Goal: Transaction & Acquisition: Purchase product/service

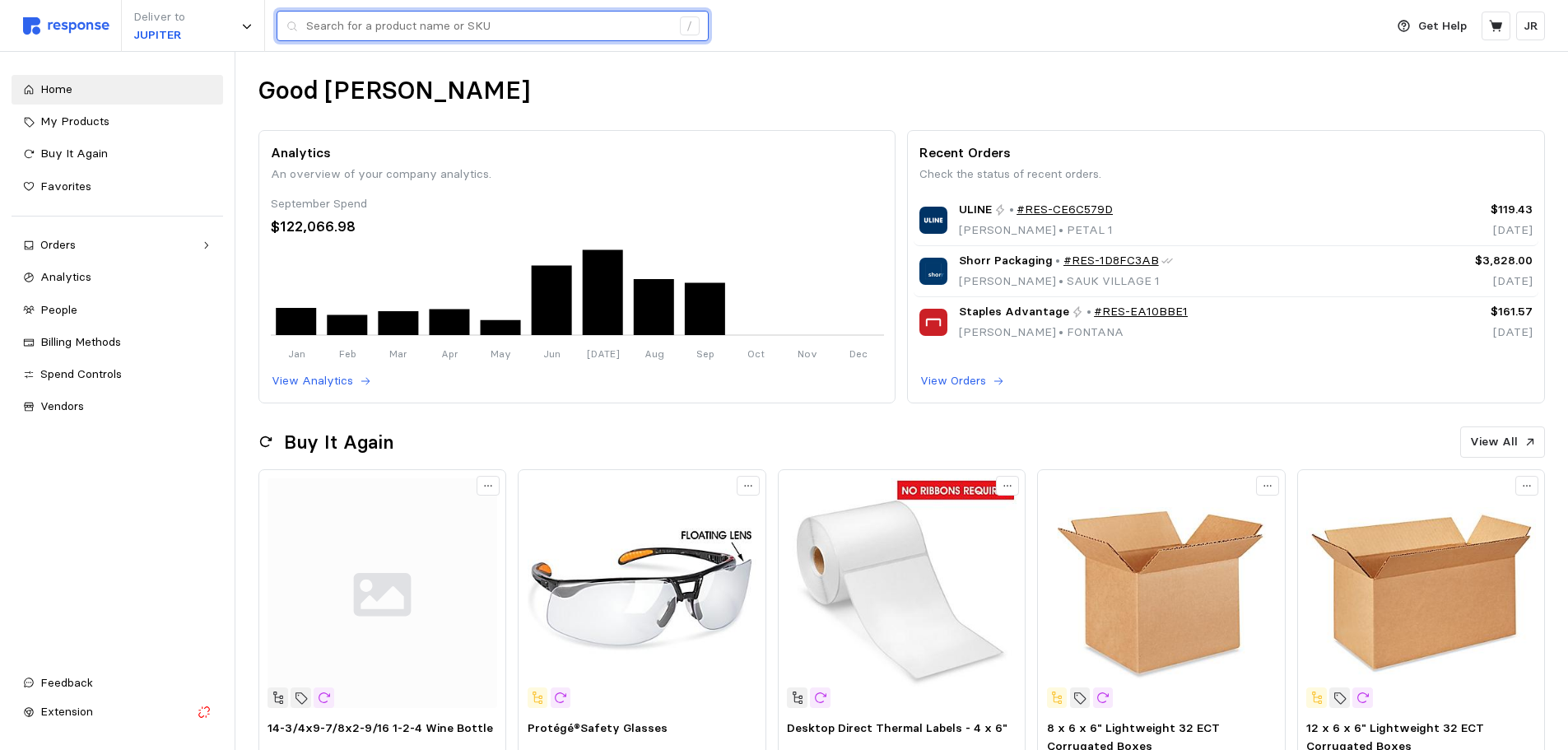
click at [471, 31] on input "text" at bounding box center [489, 27] width 364 height 30
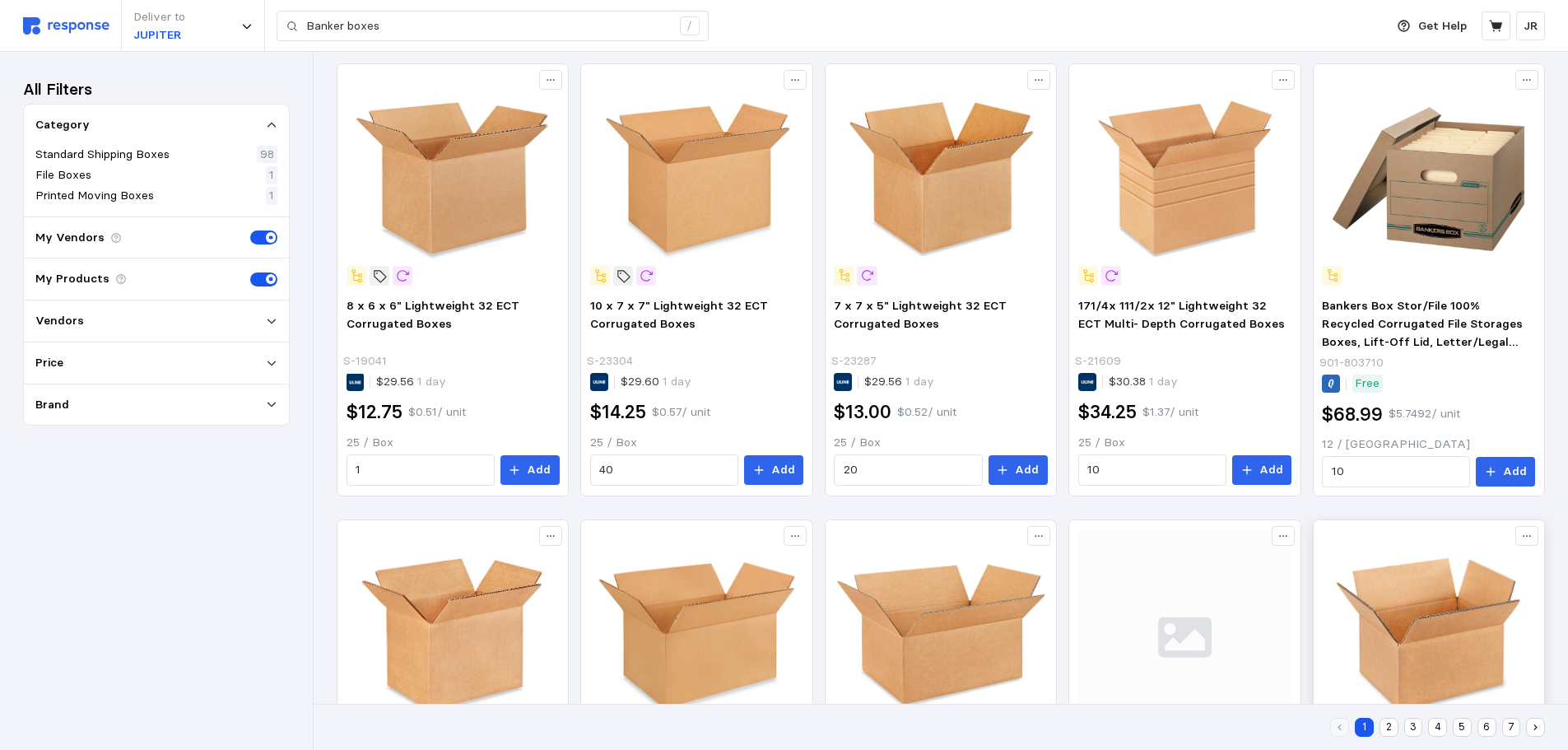
scroll to position [93, 0]
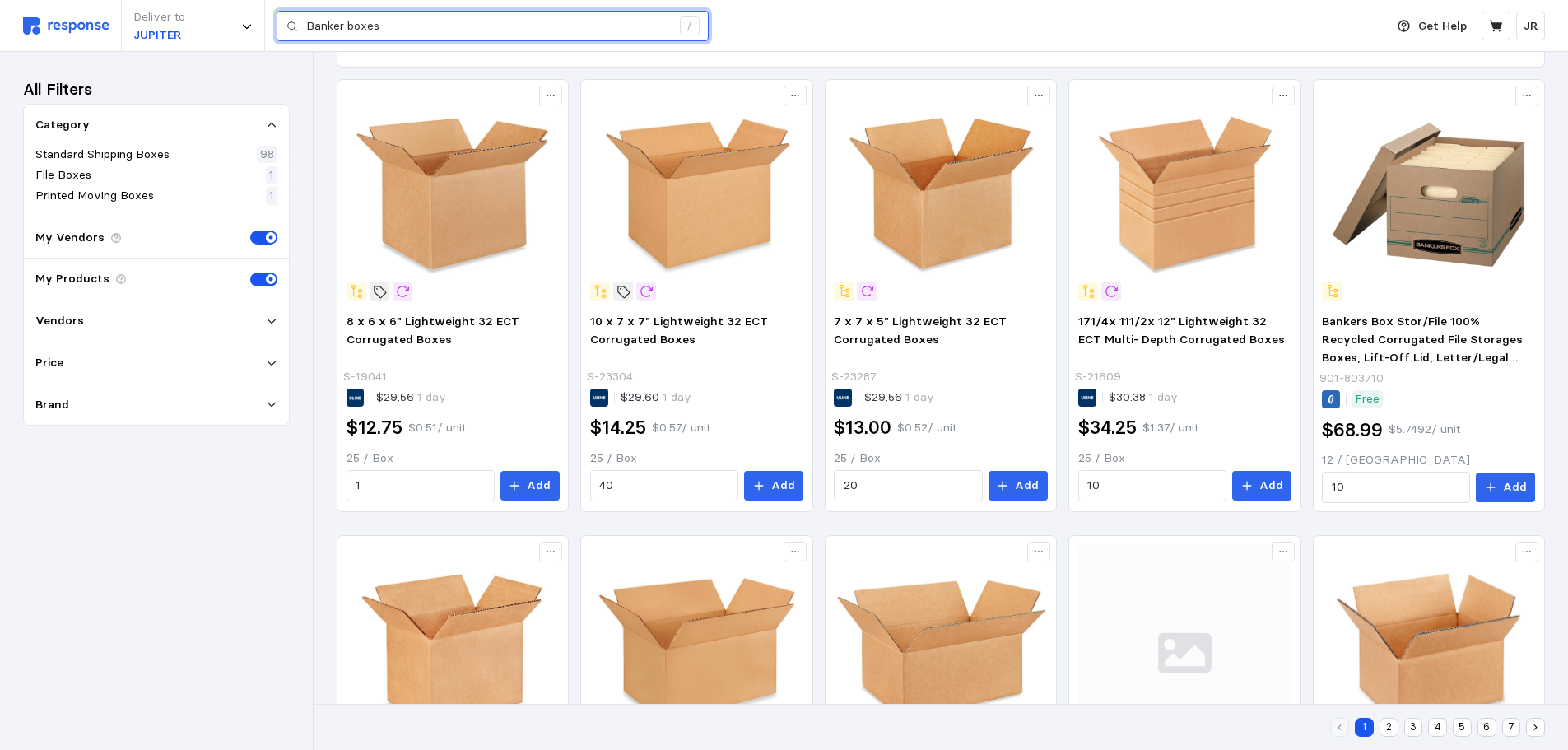
click at [383, 24] on input "Banker boxes" at bounding box center [489, 27] width 364 height 30
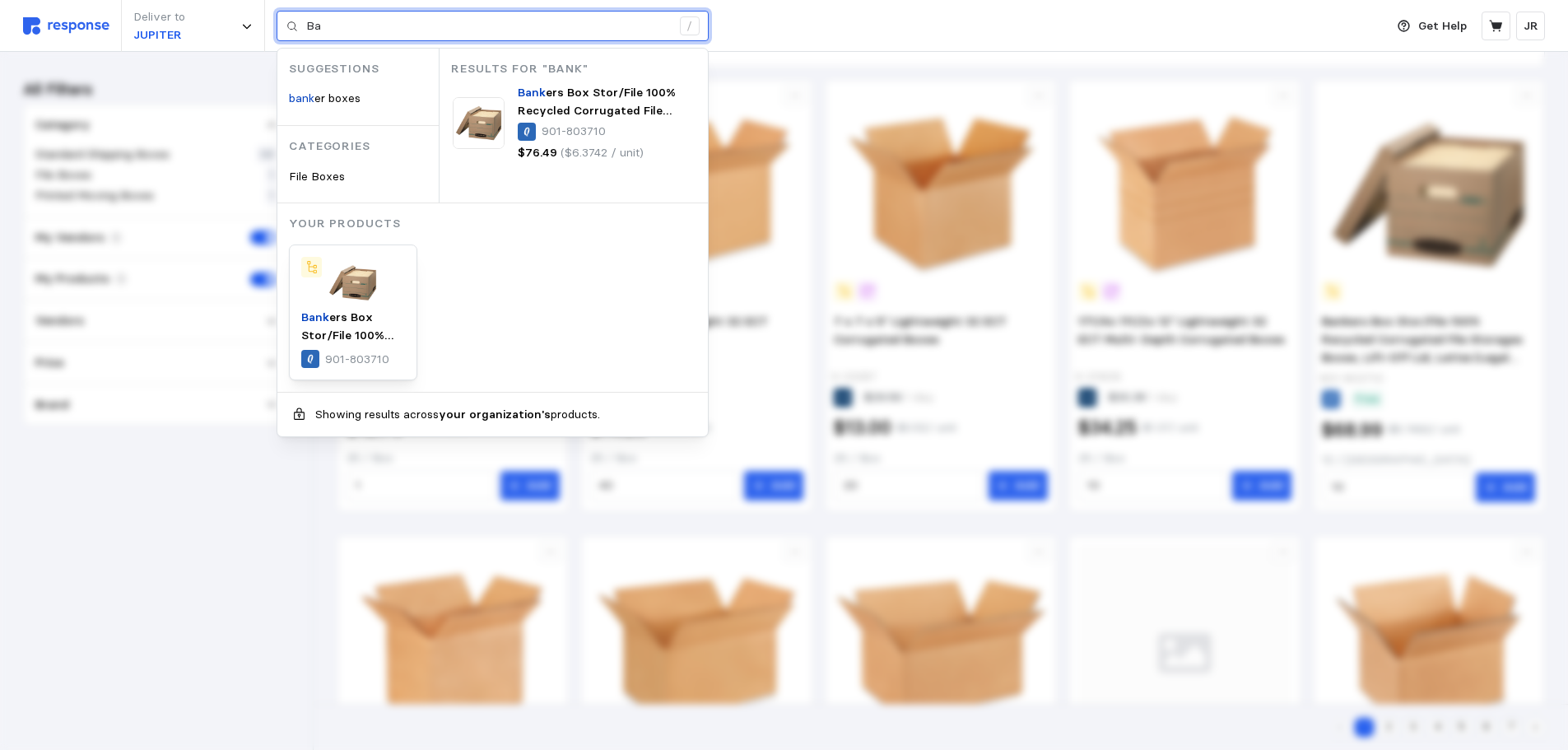
type input "B"
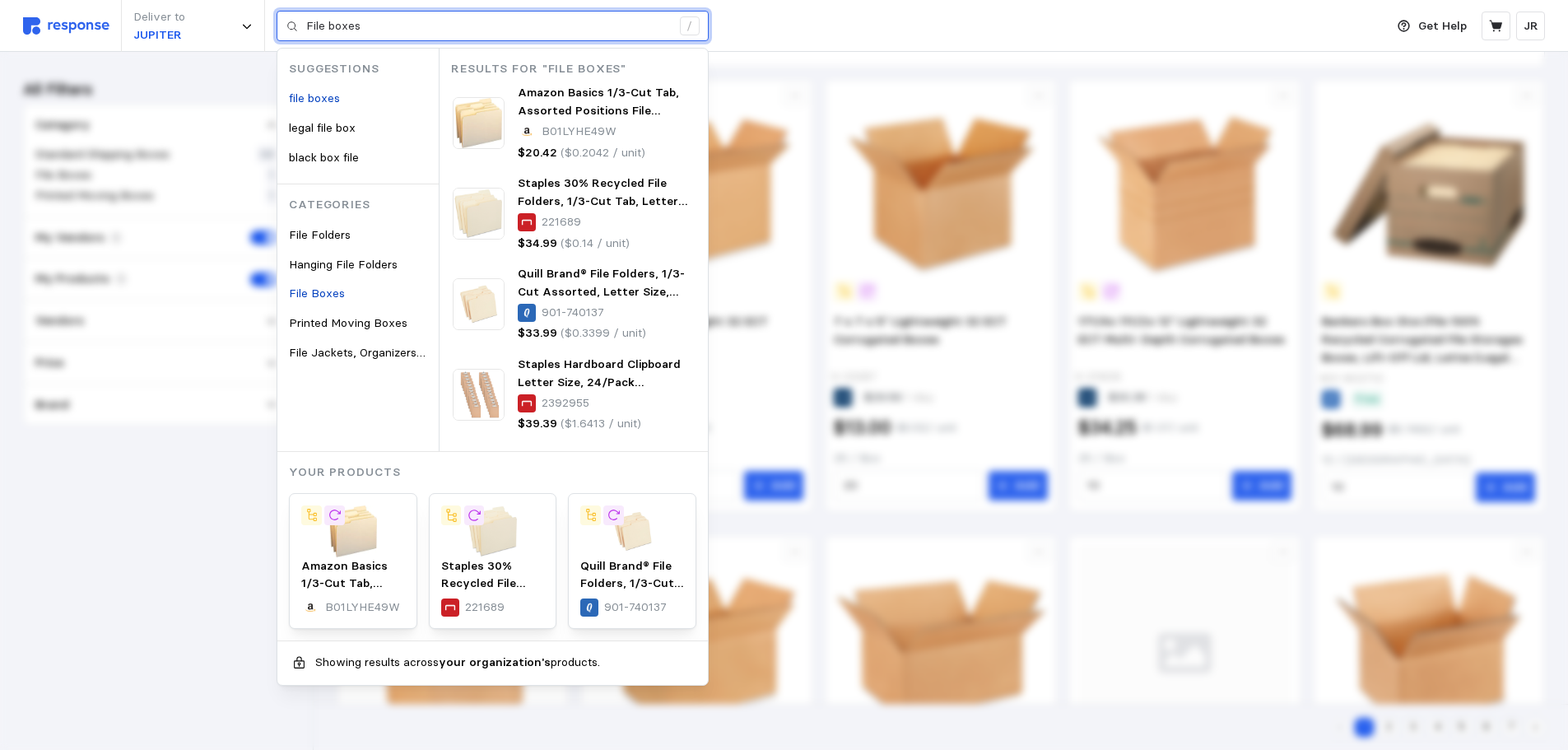
type input "File boxes"
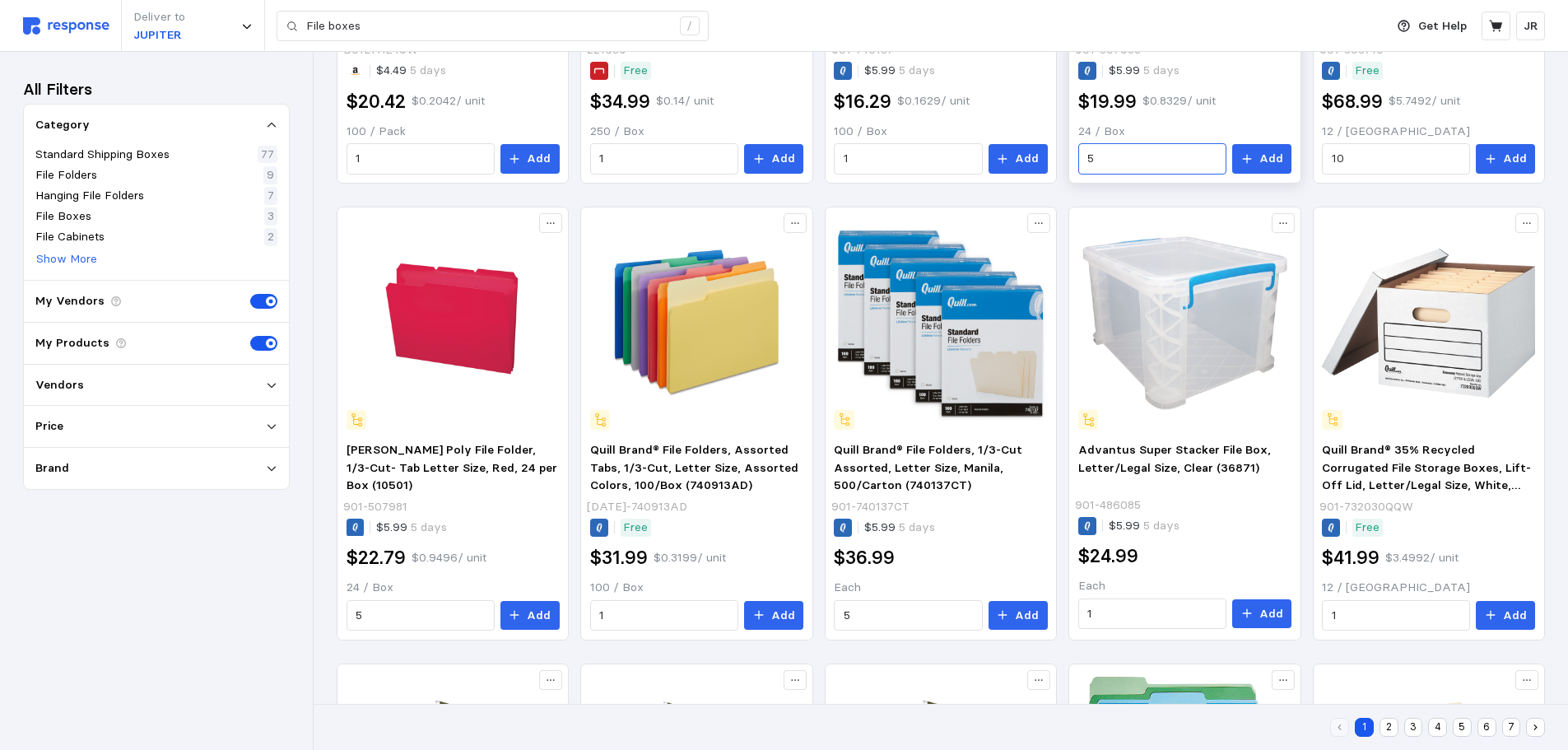
scroll to position [622, 0]
click at [1350, 611] on input "1" at bounding box center [1397, 615] width 129 height 30
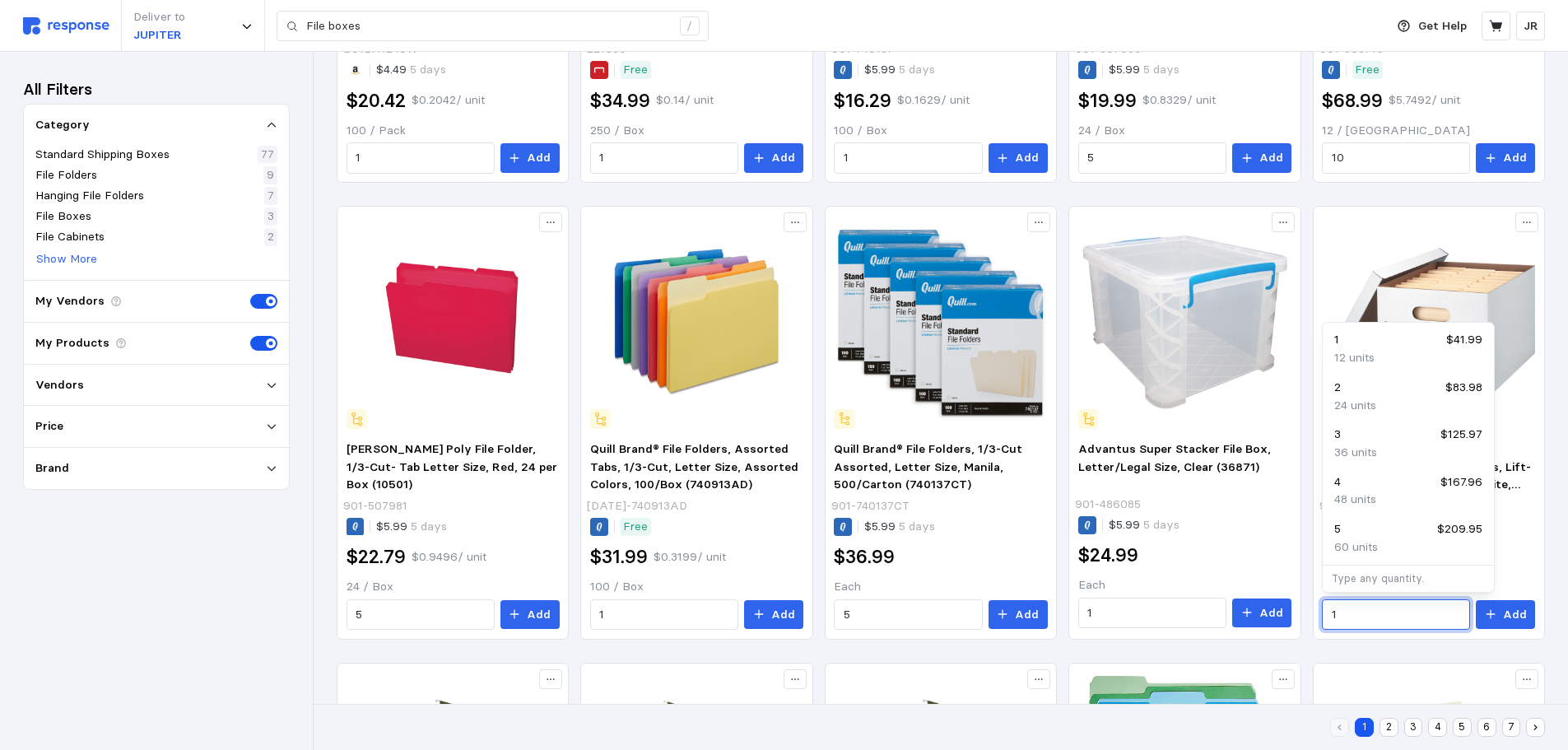
click at [1353, 451] on p "36 units" at bounding box center [1356, 453] width 43 height 18
type input "3"
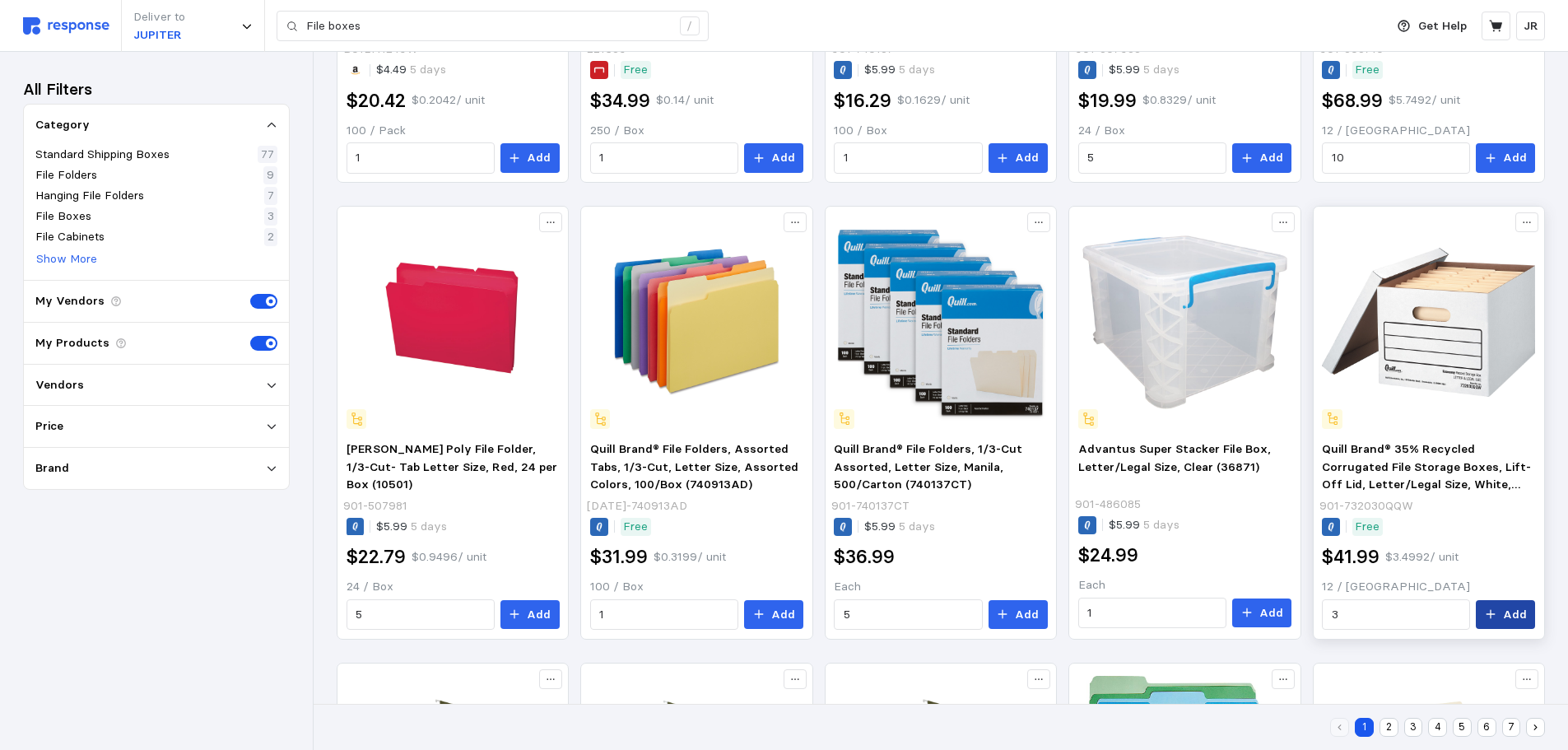
click at [1497, 610] on icon at bounding box center [1491, 614] width 12 height 12
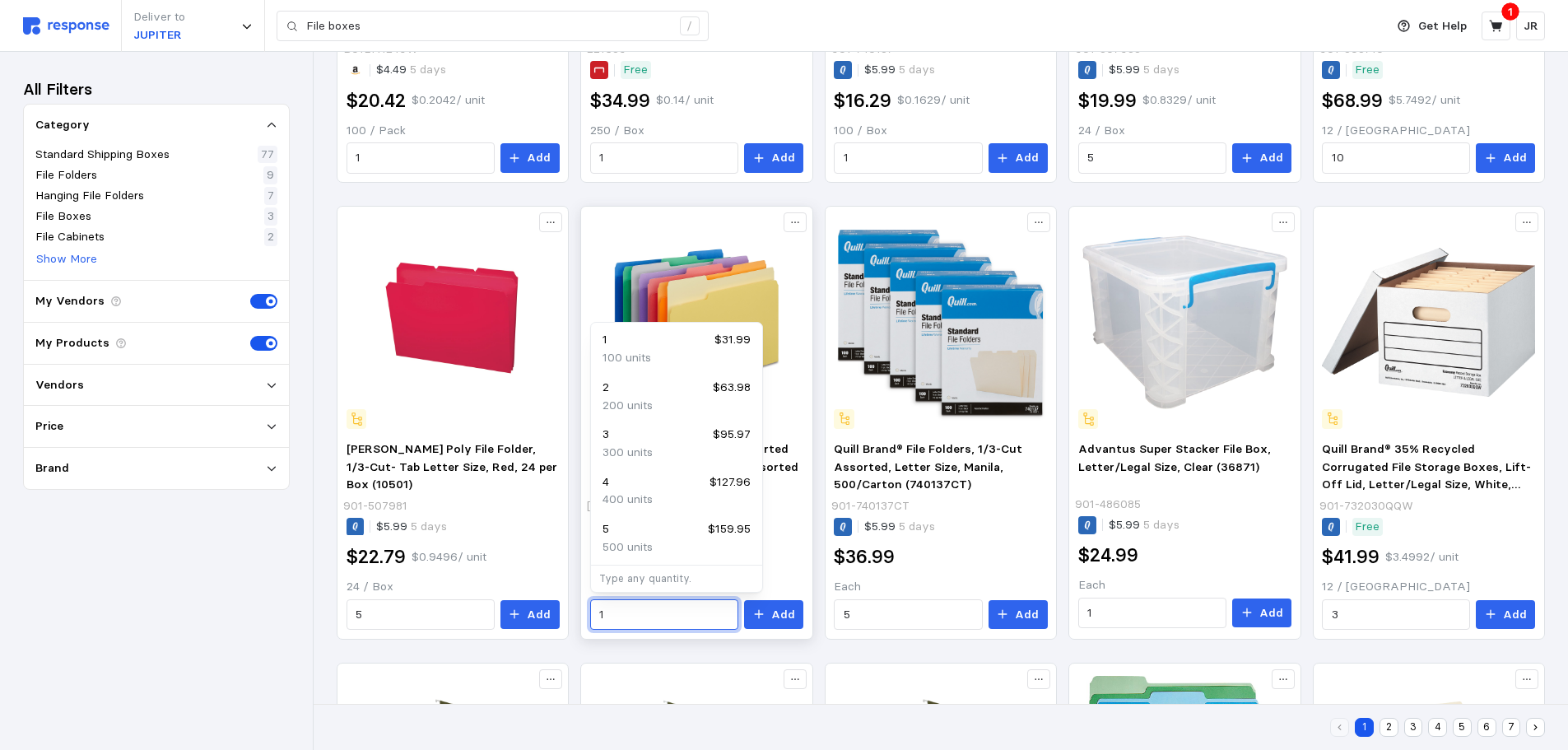
click at [621, 615] on input "1" at bounding box center [663, 615] width 129 height 30
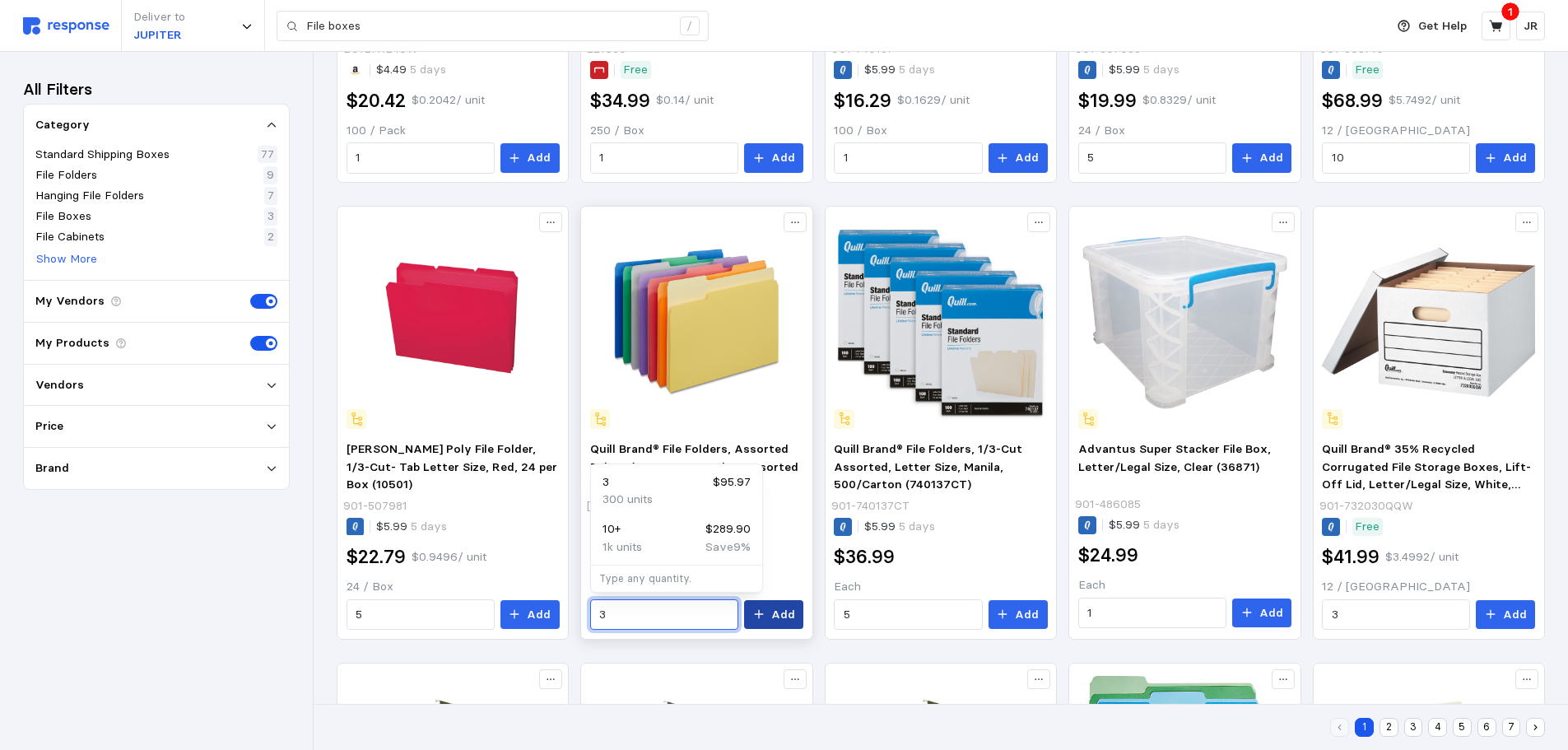
type input "3"
click at [770, 618] on button "Add" at bounding box center [774, 615] width 60 height 30
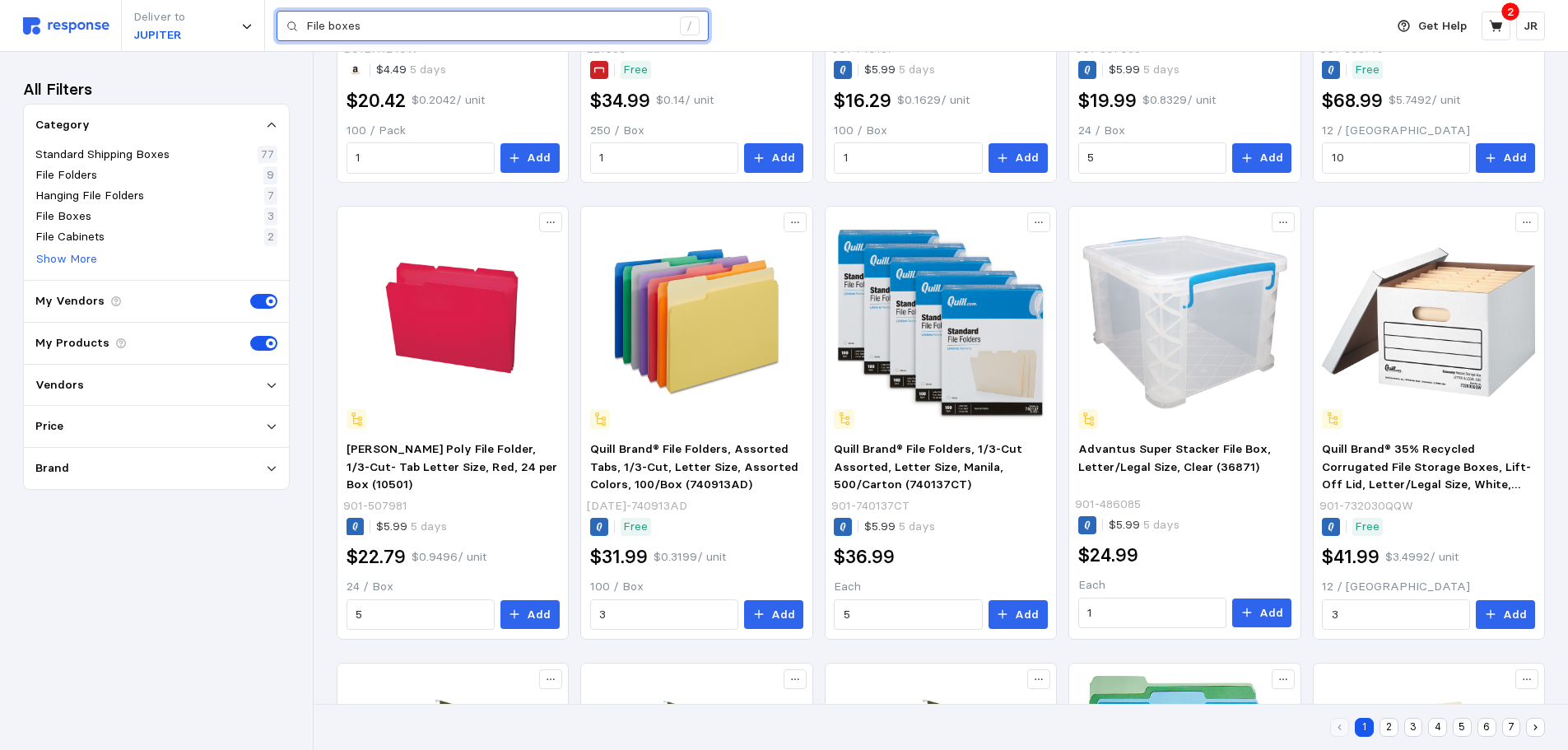
click at [422, 28] on input "File boxes" at bounding box center [489, 27] width 364 height 30
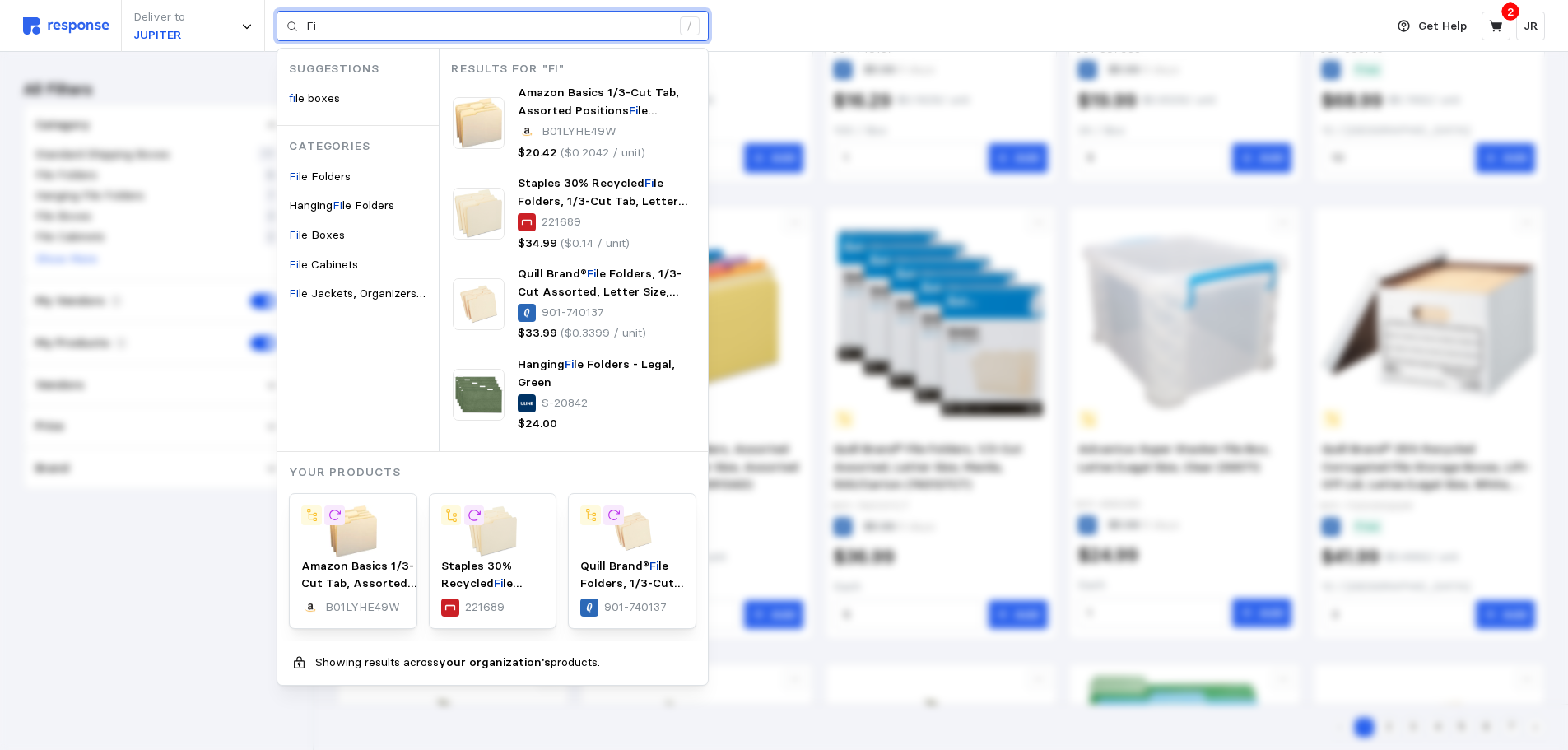
type input "F"
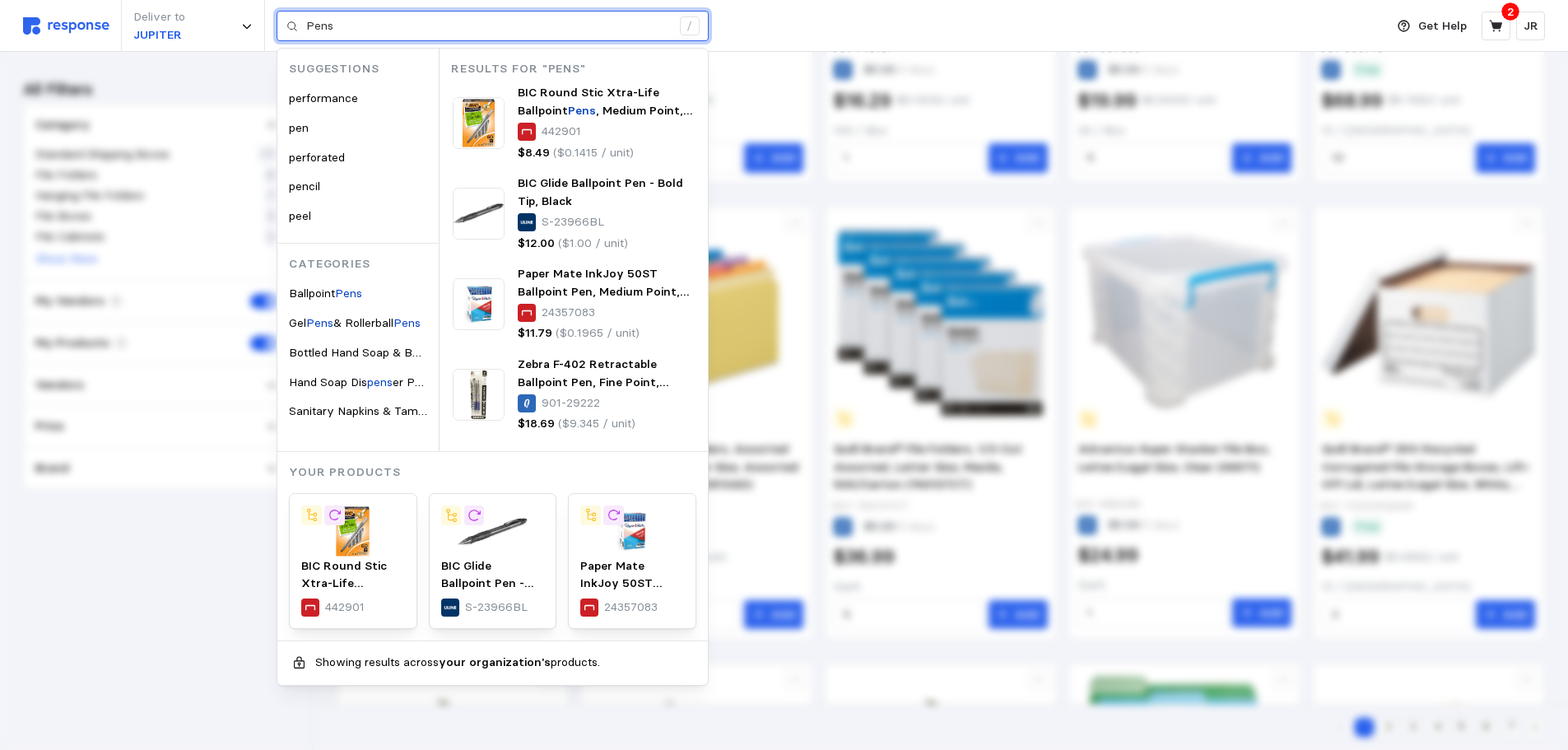
type input "Pens"
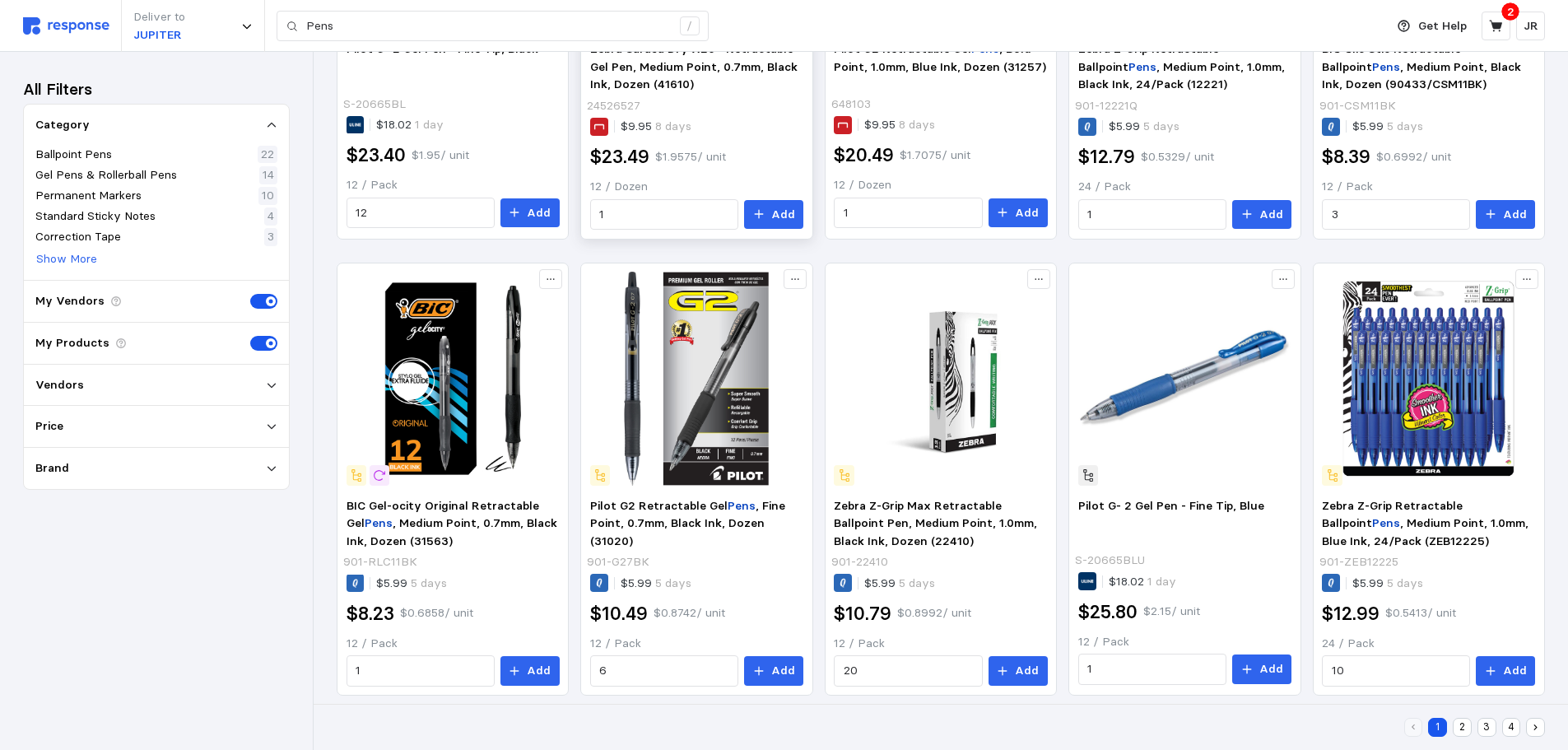
scroll to position [1033, 0]
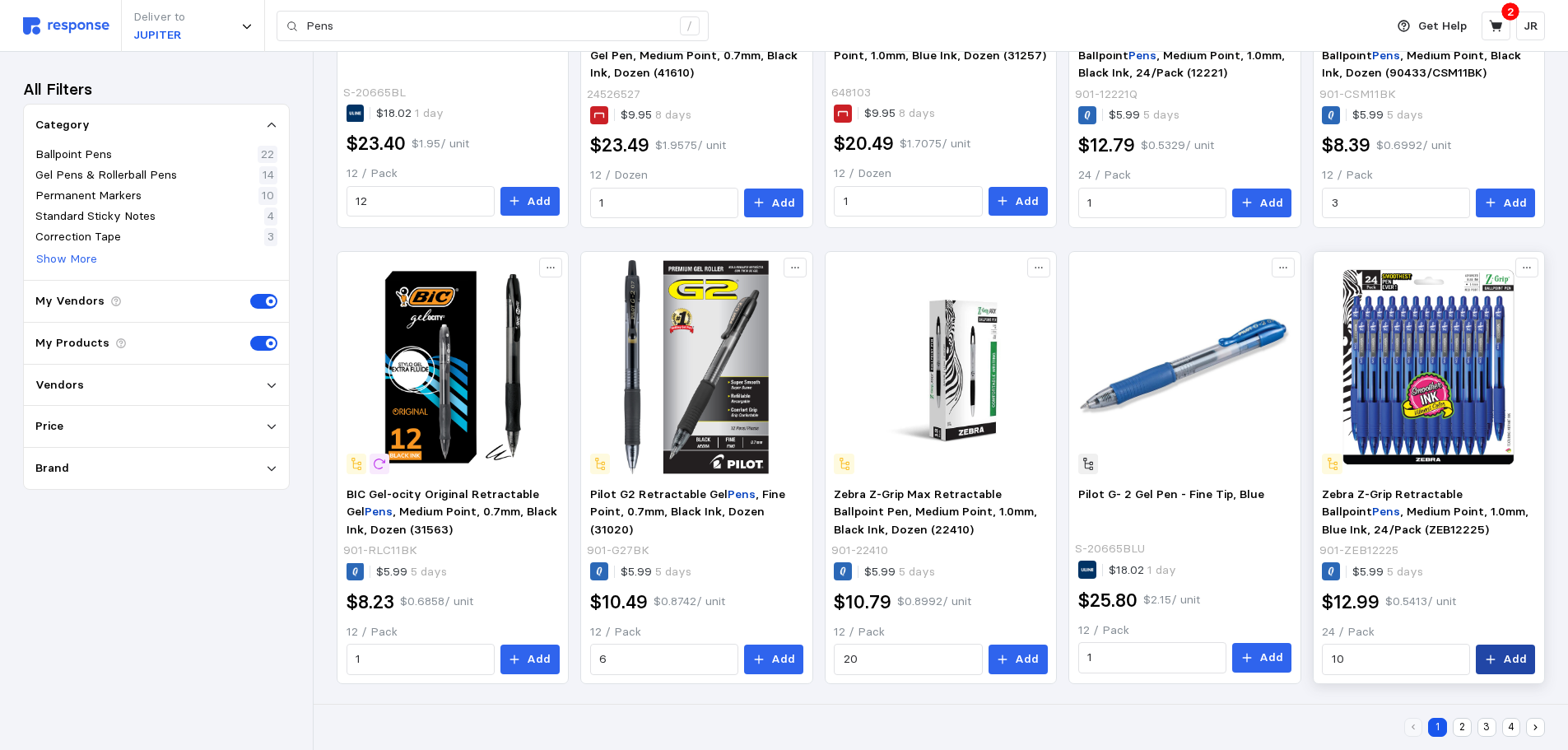
click at [1523, 657] on p "Add" at bounding box center [1514, 660] width 24 height 18
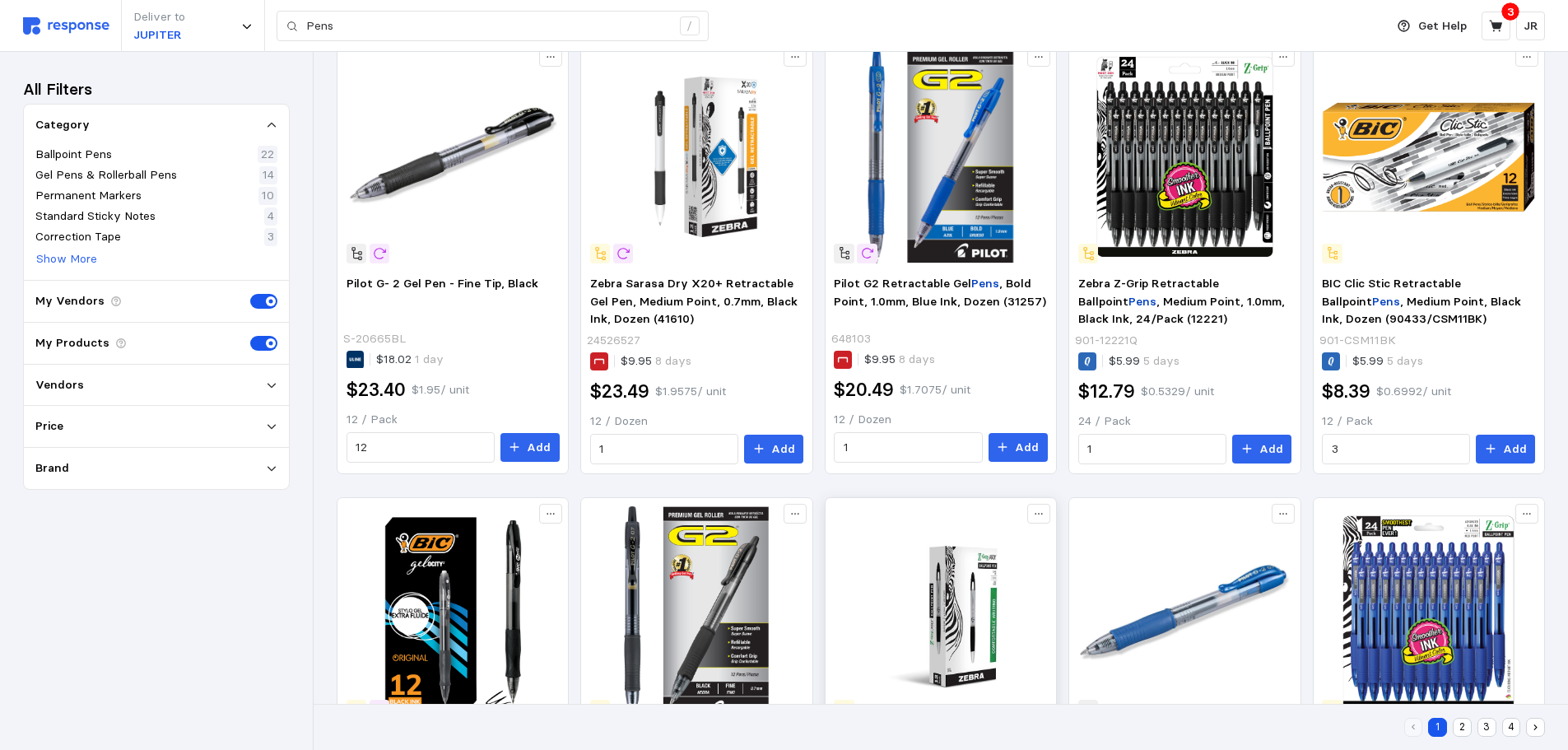
scroll to position [786, 0]
click at [1256, 452] on button "Add" at bounding box center [1262, 451] width 60 height 30
click at [1348, 452] on input "3" at bounding box center [1397, 451] width 129 height 30
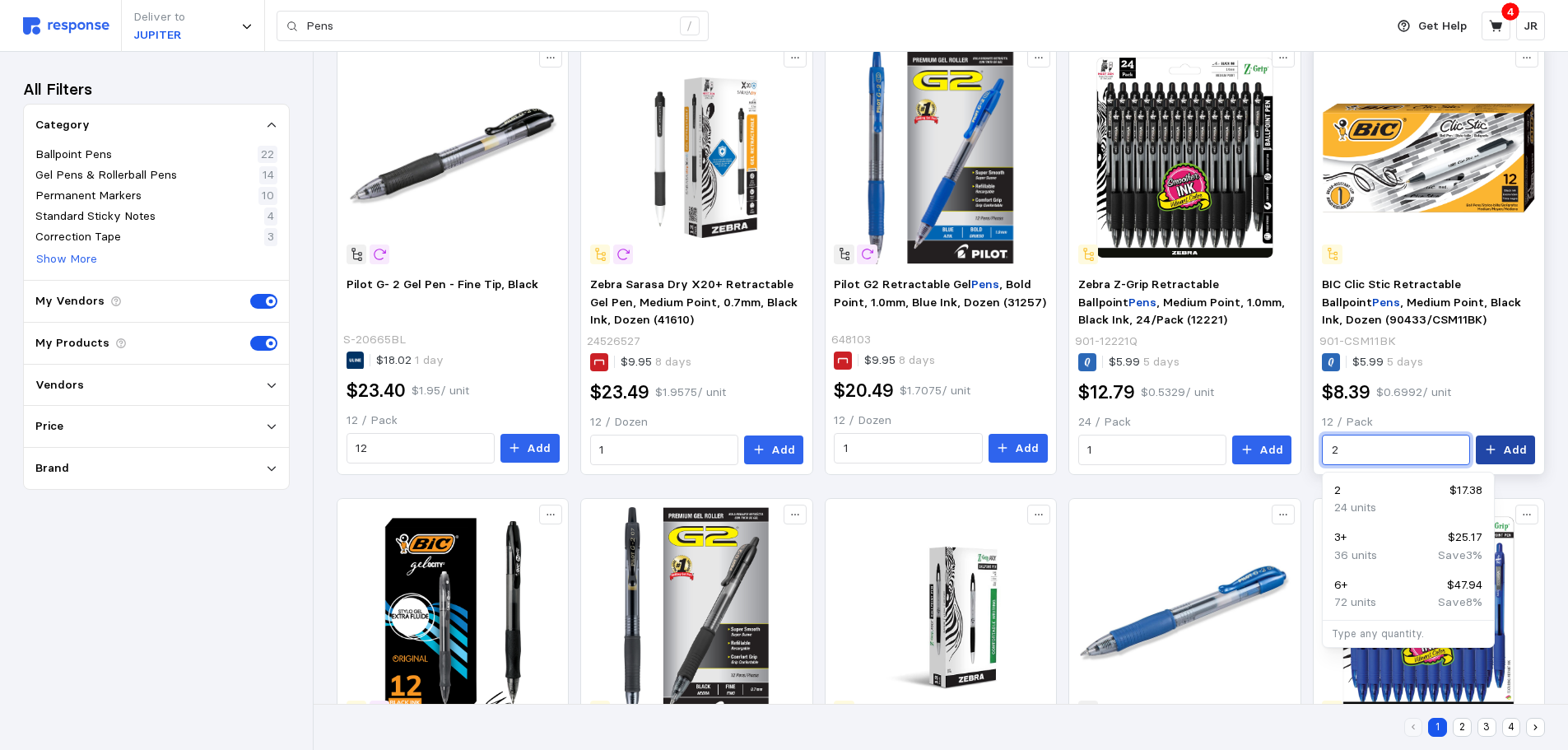
type input "2"
click at [1496, 455] on icon at bounding box center [1491, 450] width 12 height 12
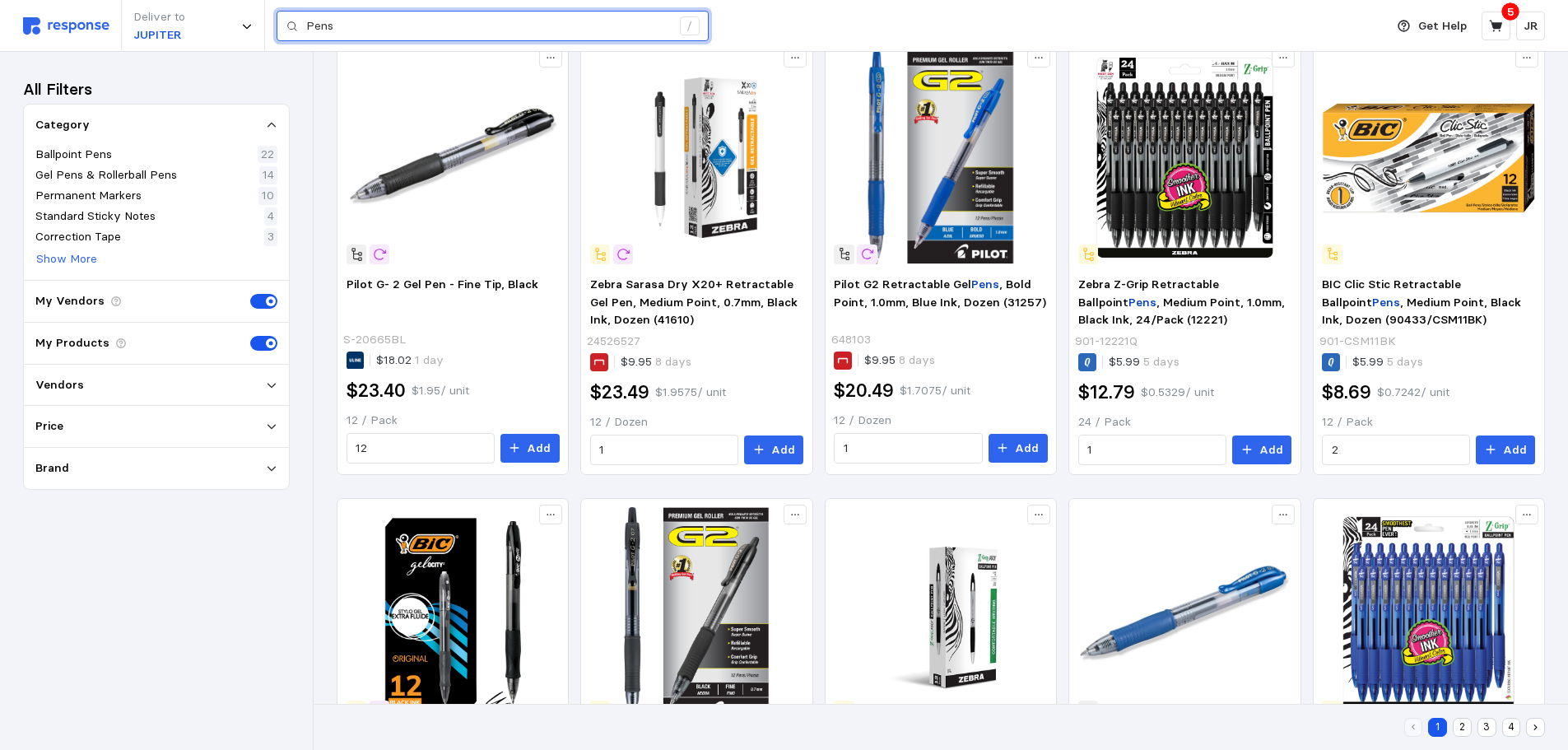
click at [397, 29] on input "Pens" at bounding box center [489, 27] width 364 height 30
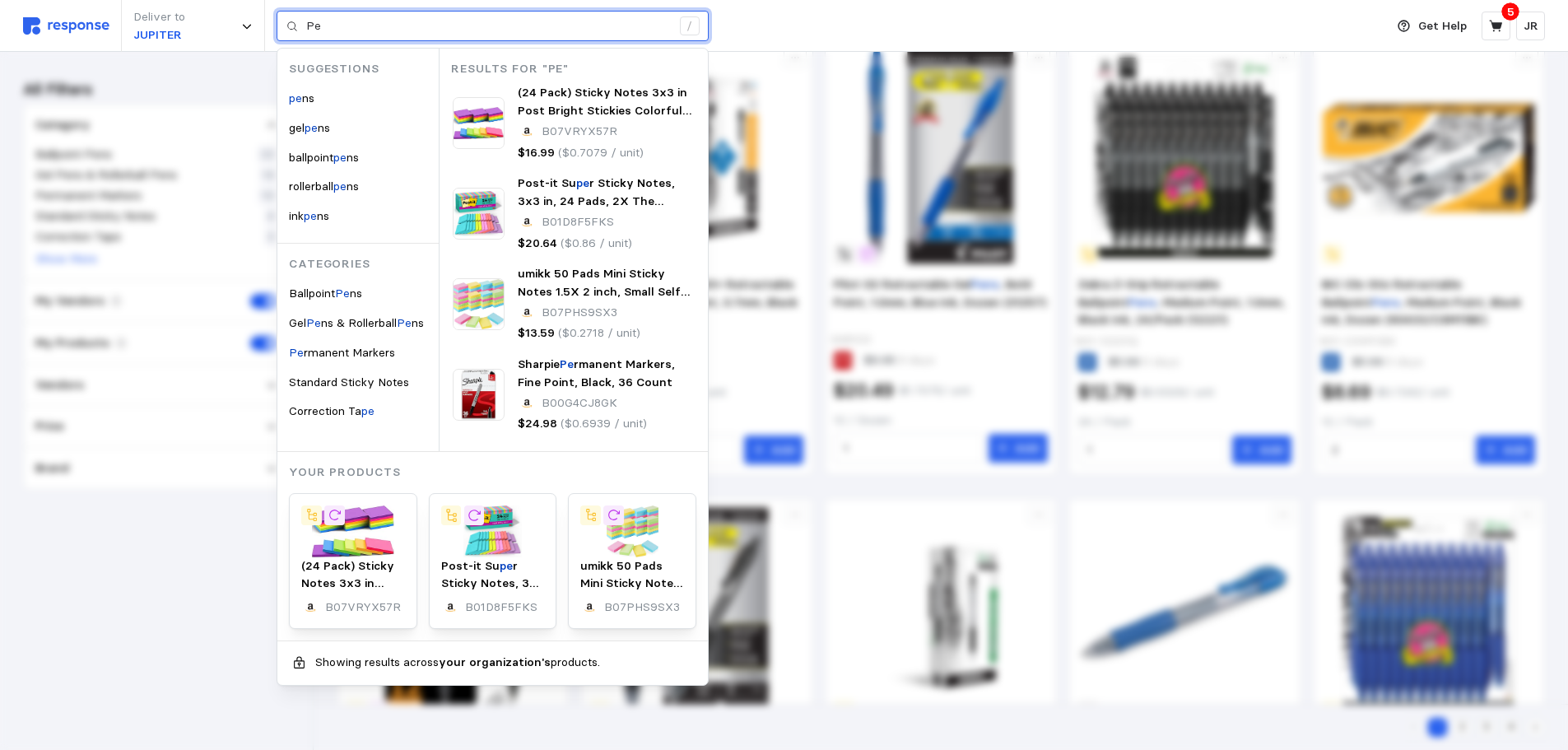
type input "P"
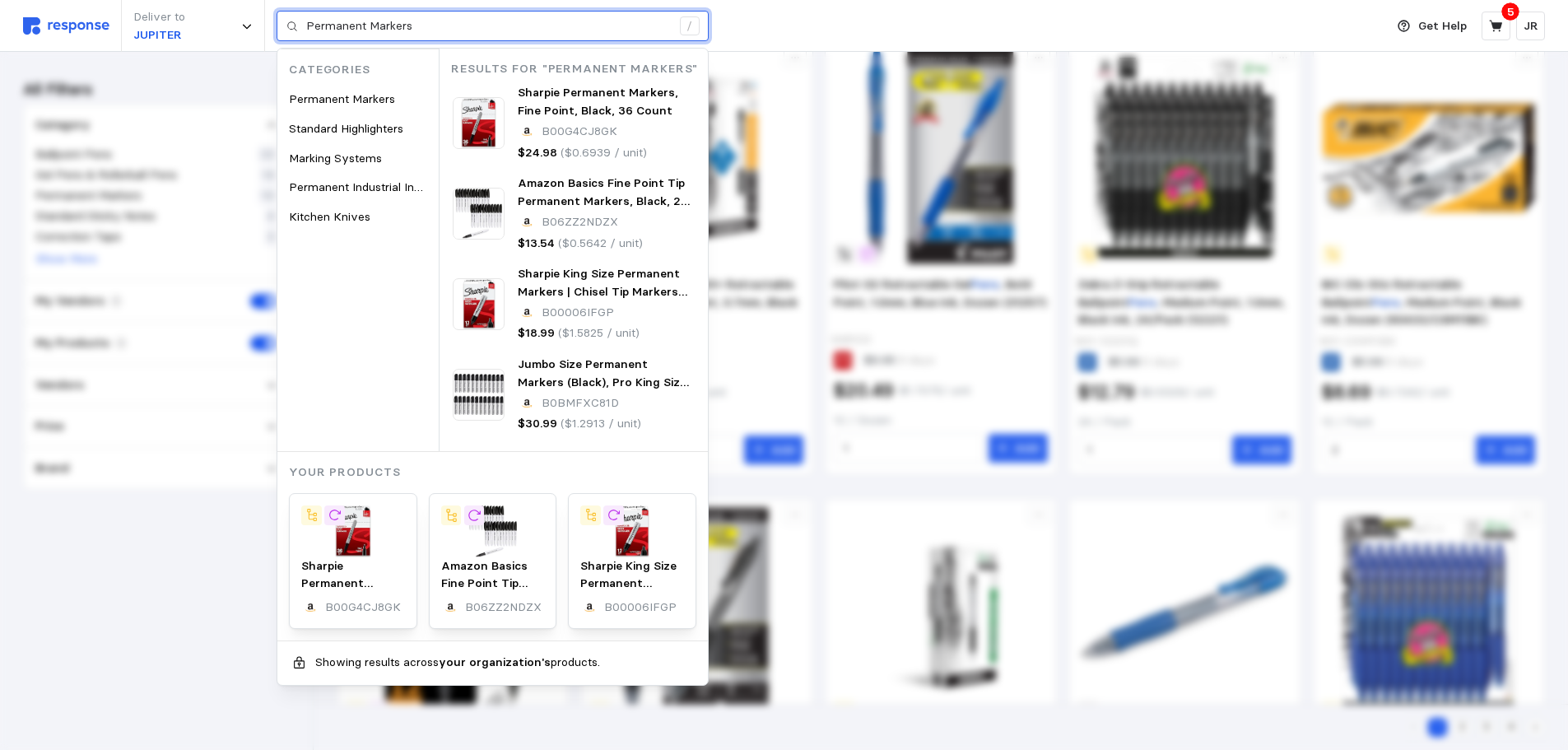
click at [435, 28] on input "Permanent Markers" at bounding box center [489, 27] width 364 height 30
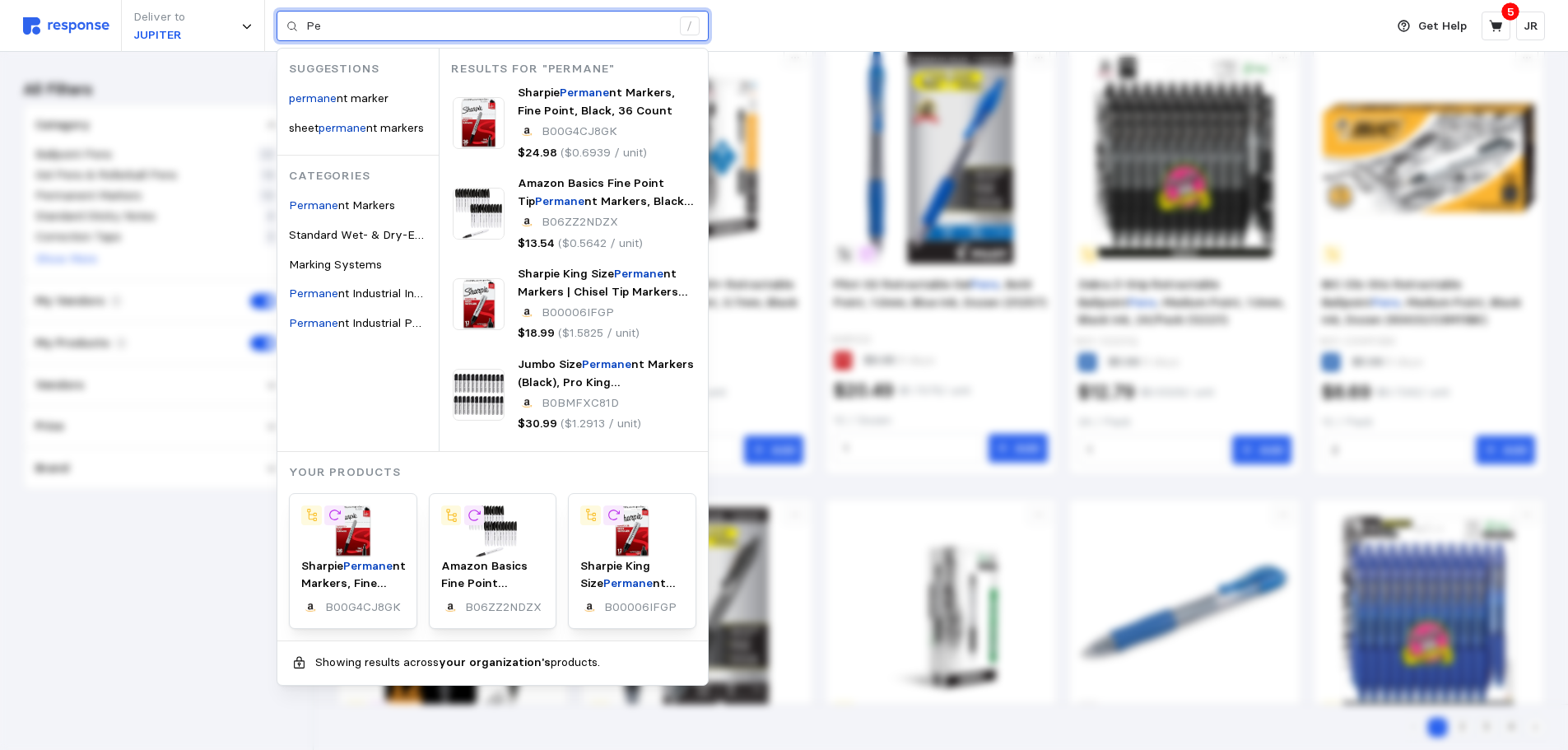
type input "P"
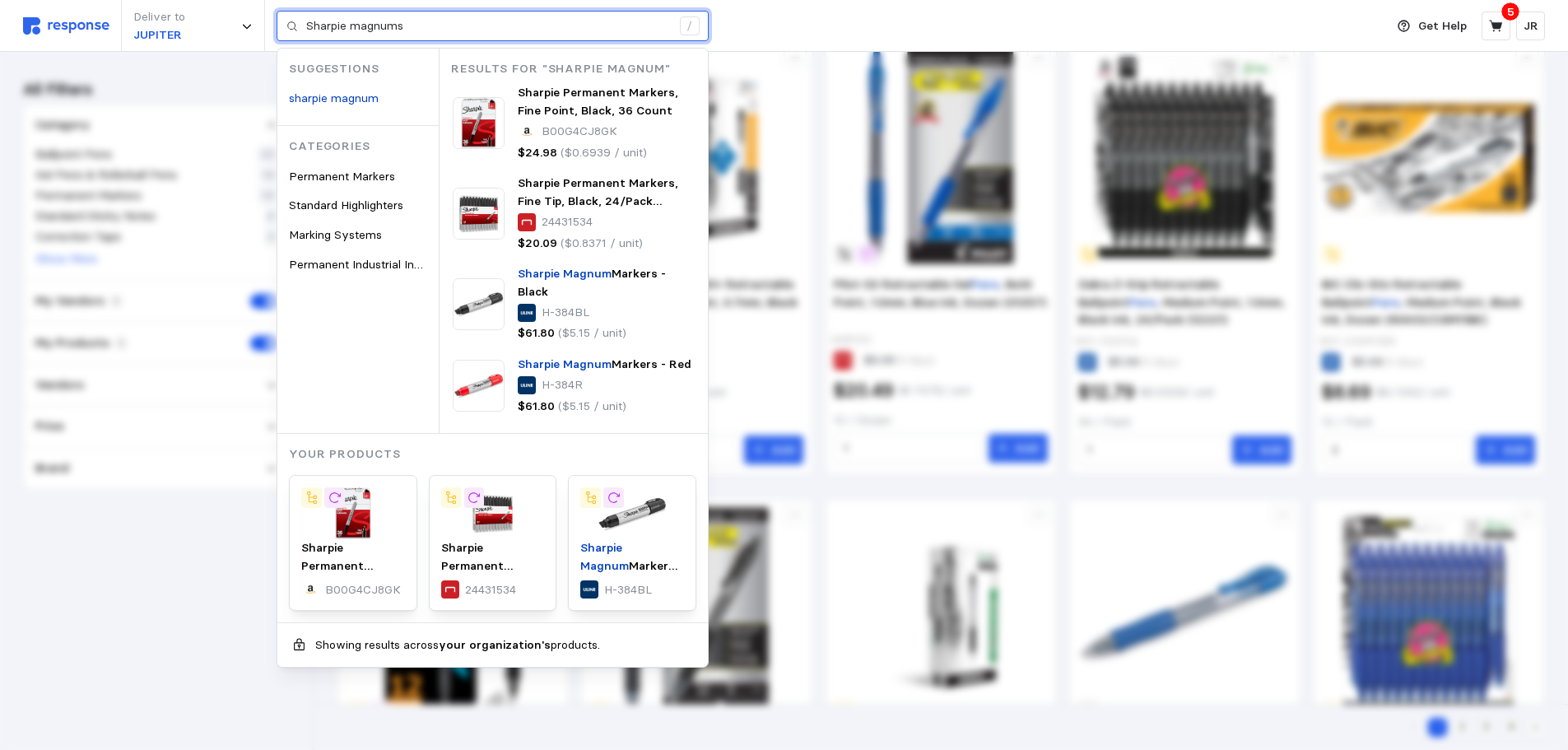
type input "Sharpie magnums"
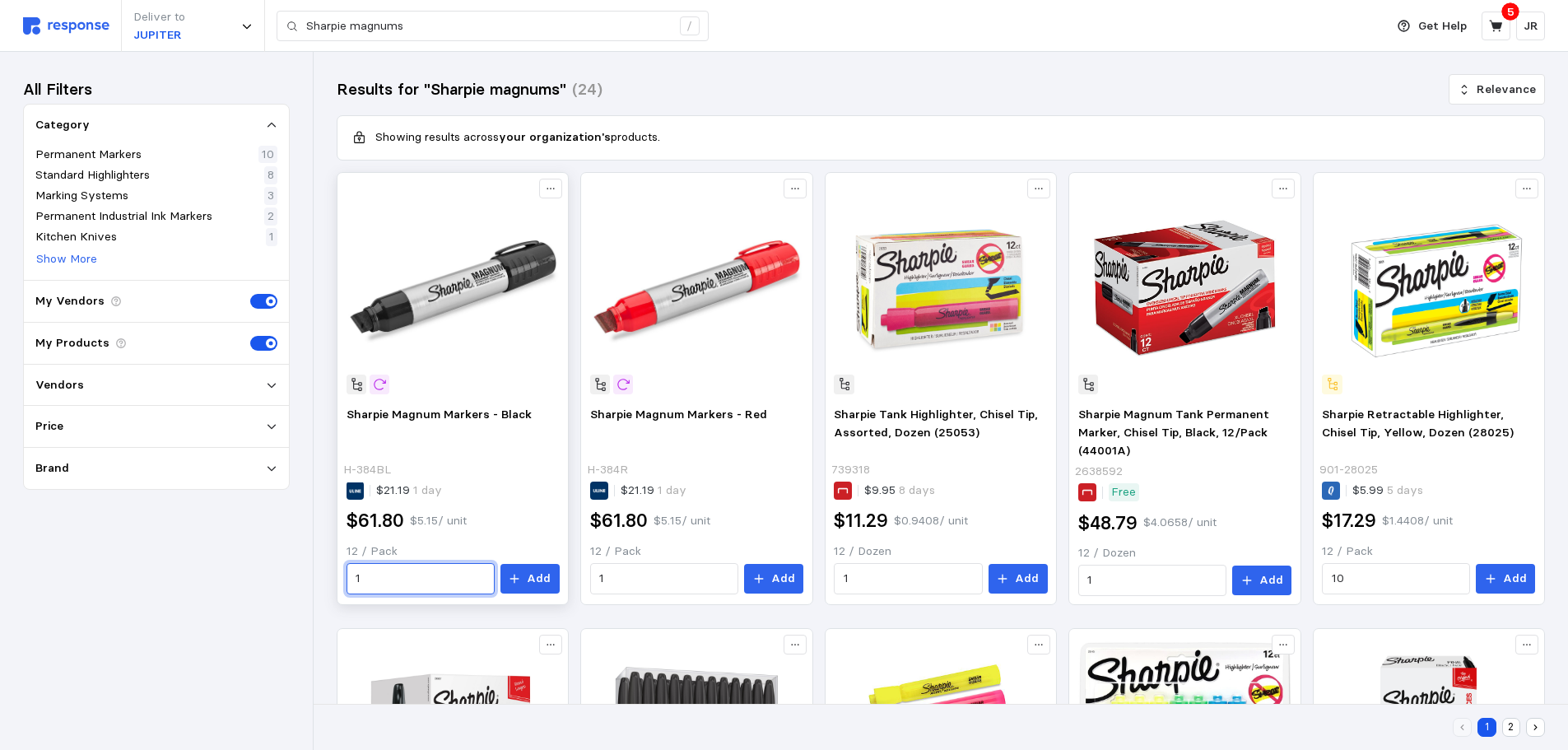
click at [386, 575] on input "1" at bounding box center [420, 579] width 129 height 30
type input "2"
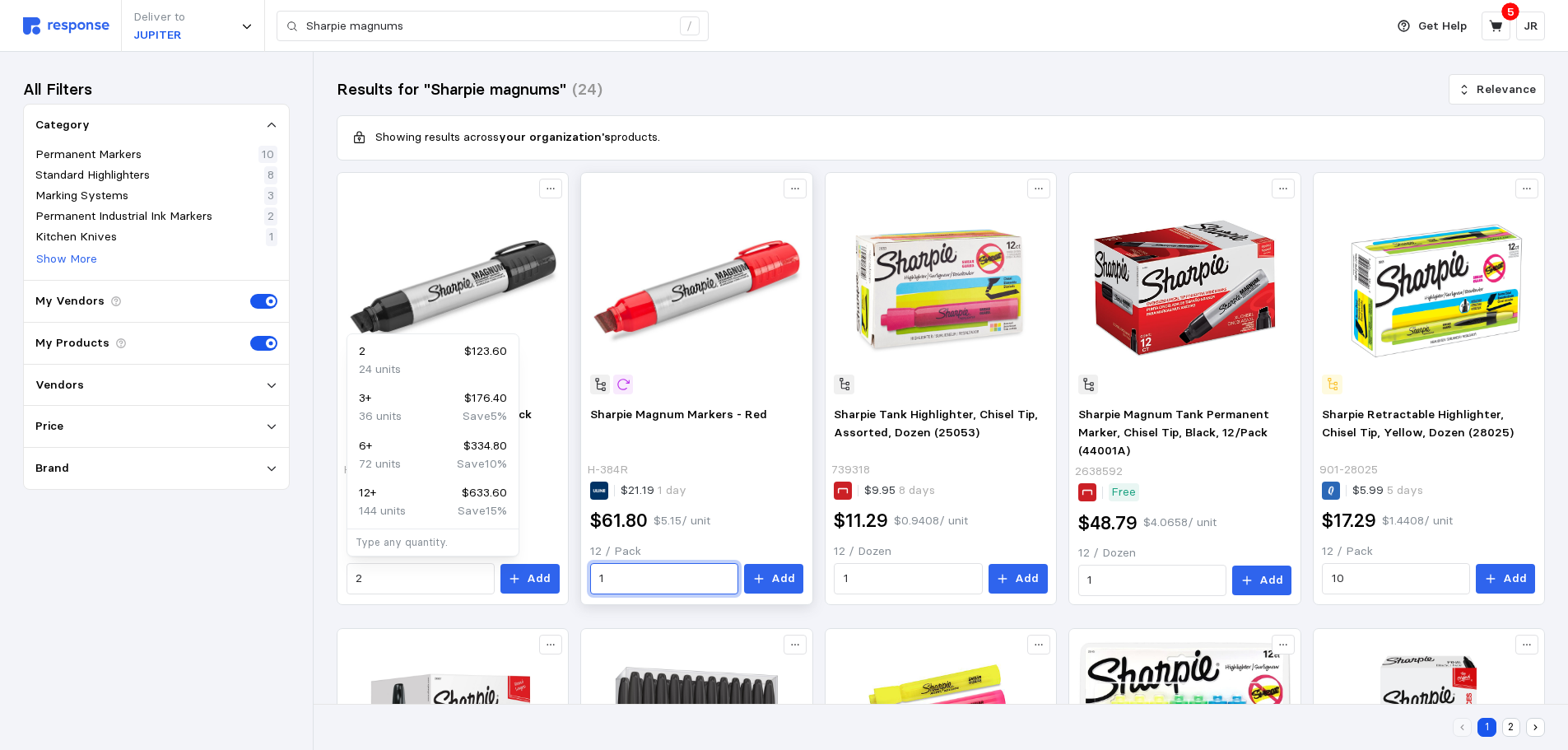
click at [625, 568] on input "1" at bounding box center [663, 579] width 129 height 30
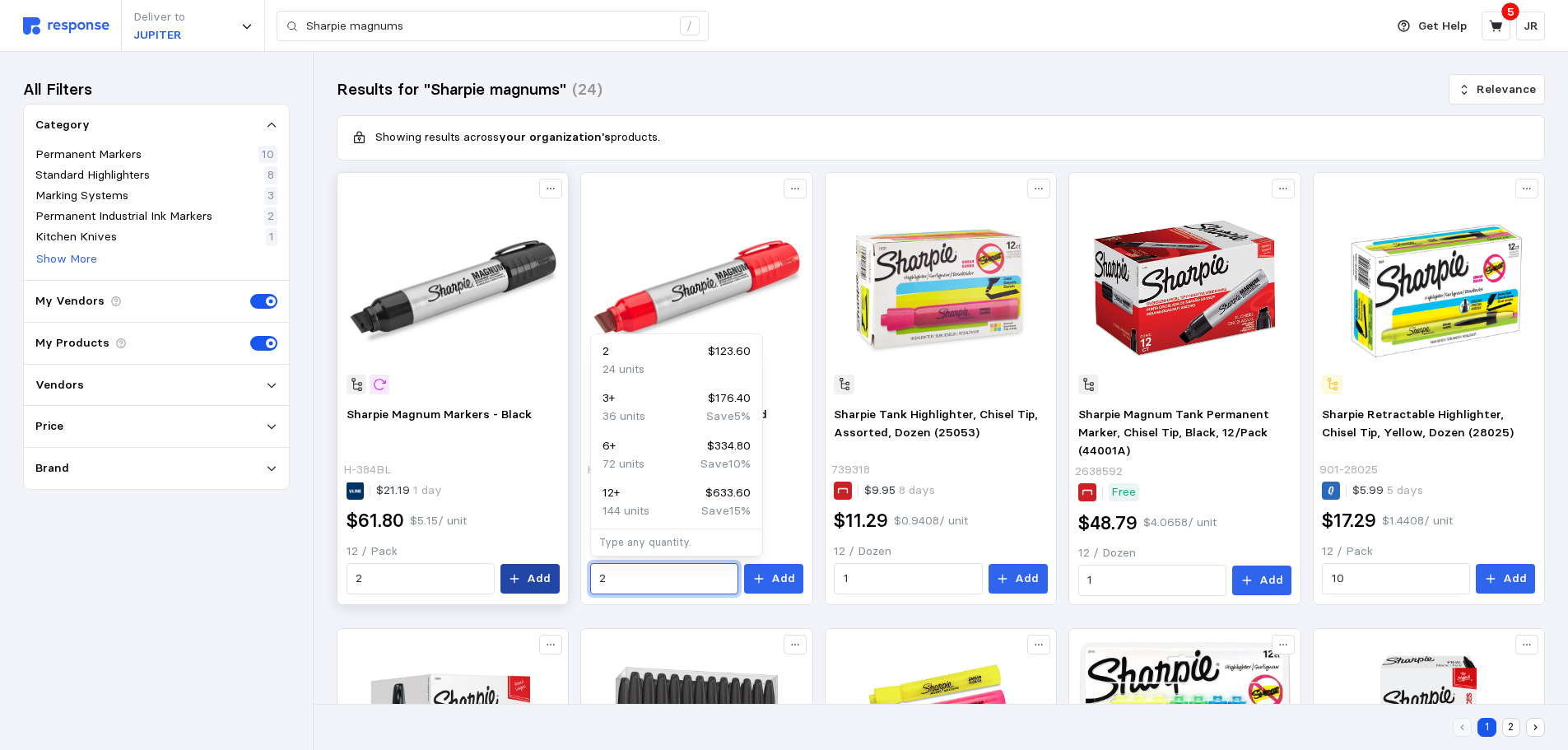
type input "2"
drag, startPoint x: 528, startPoint y: 583, endPoint x: 554, endPoint y: 586, distance: 26.2
click at [531, 583] on button "Add" at bounding box center [530, 579] width 60 height 30
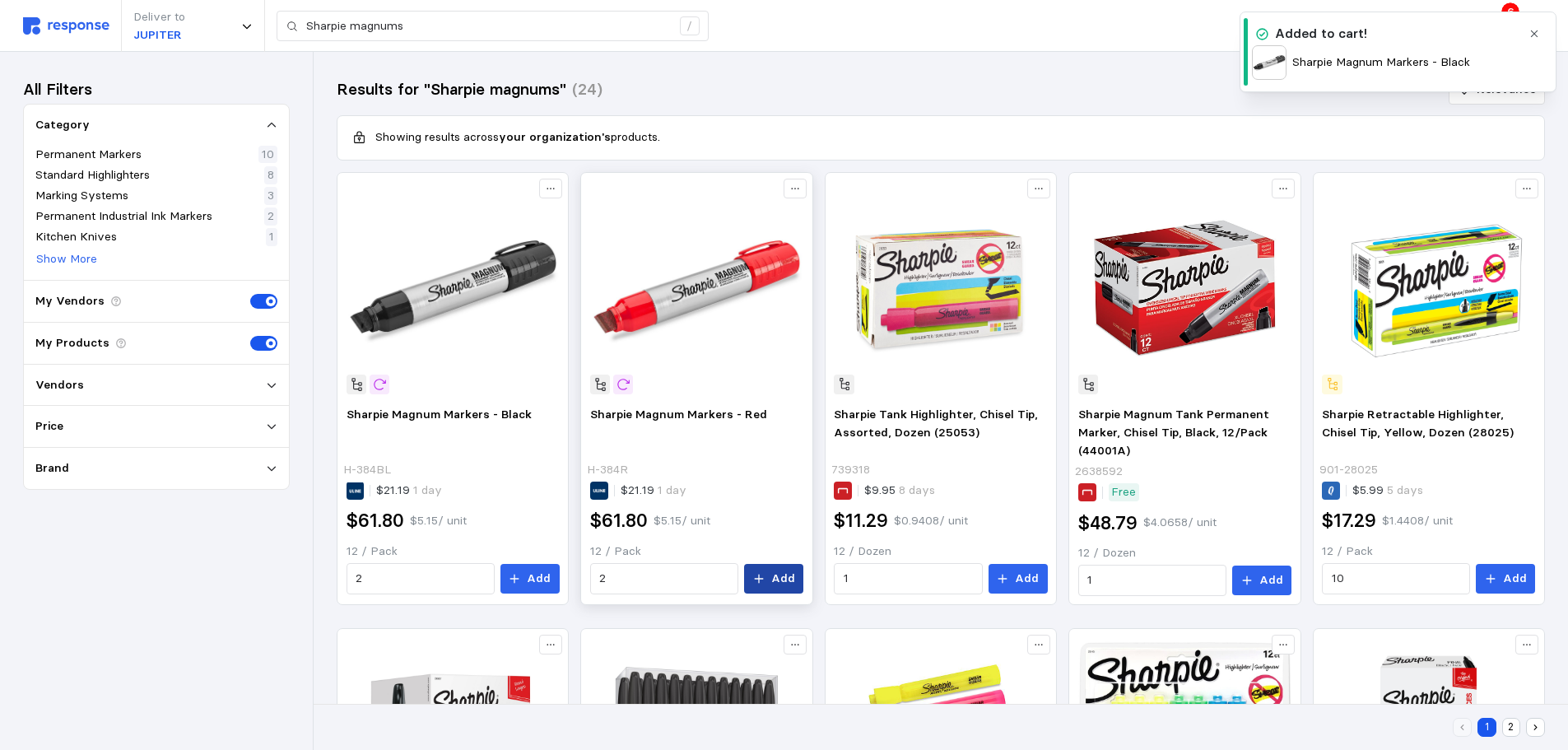
click at [773, 574] on button "Add" at bounding box center [774, 579] width 60 height 30
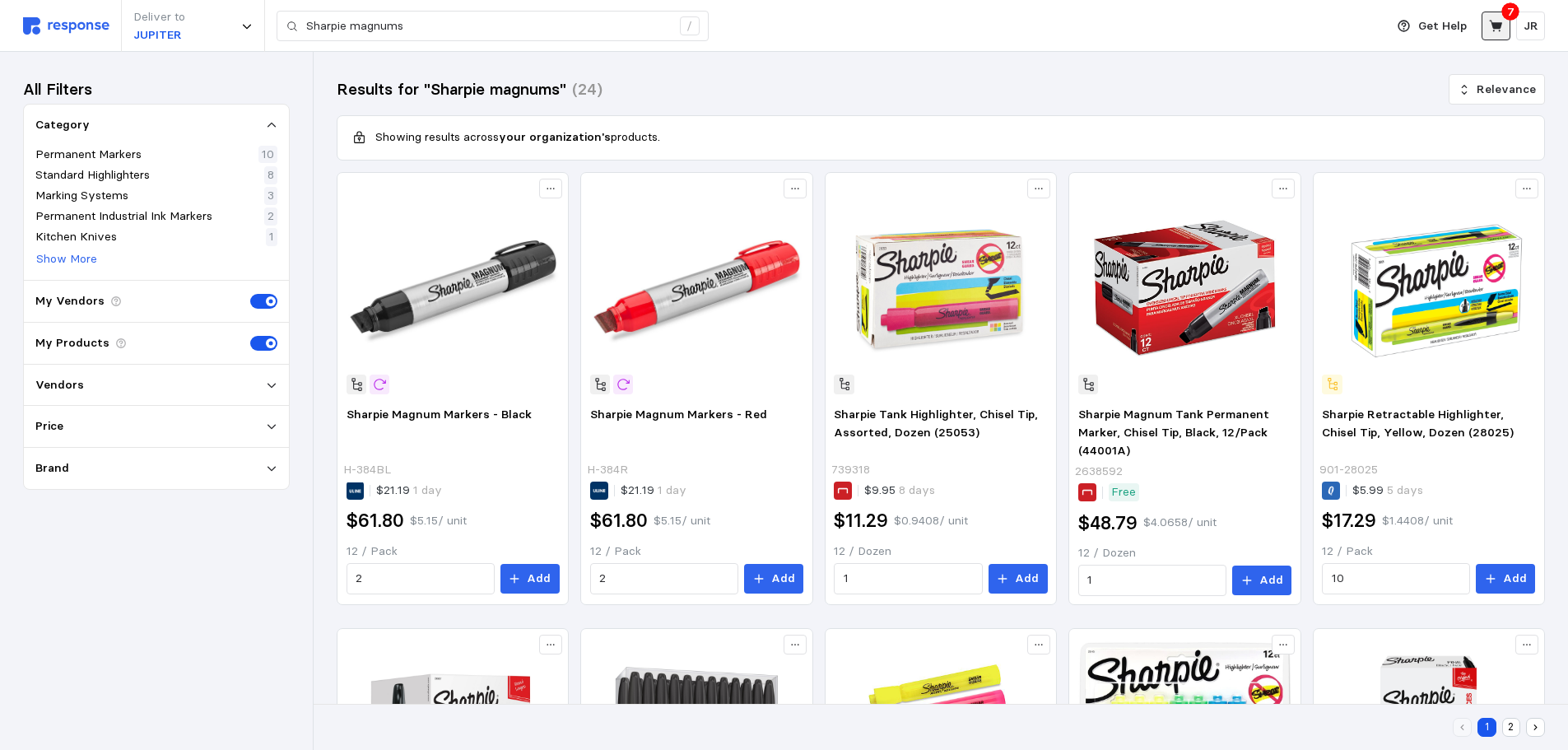
click at [1493, 28] on icon at bounding box center [1497, 27] width 15 height 15
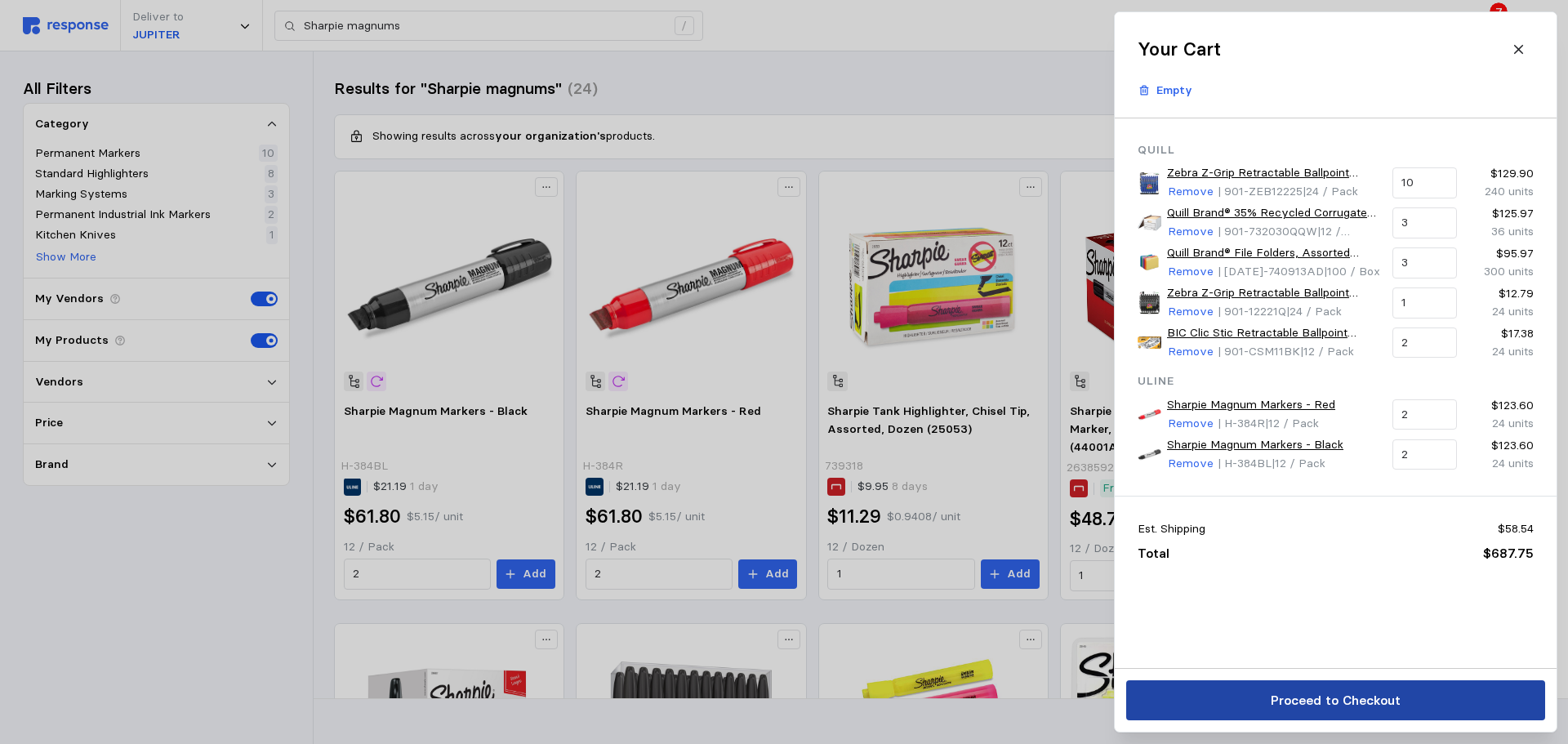
click at [1208, 691] on button "Proceed to Checkout" at bounding box center [1335, 700] width 419 height 40
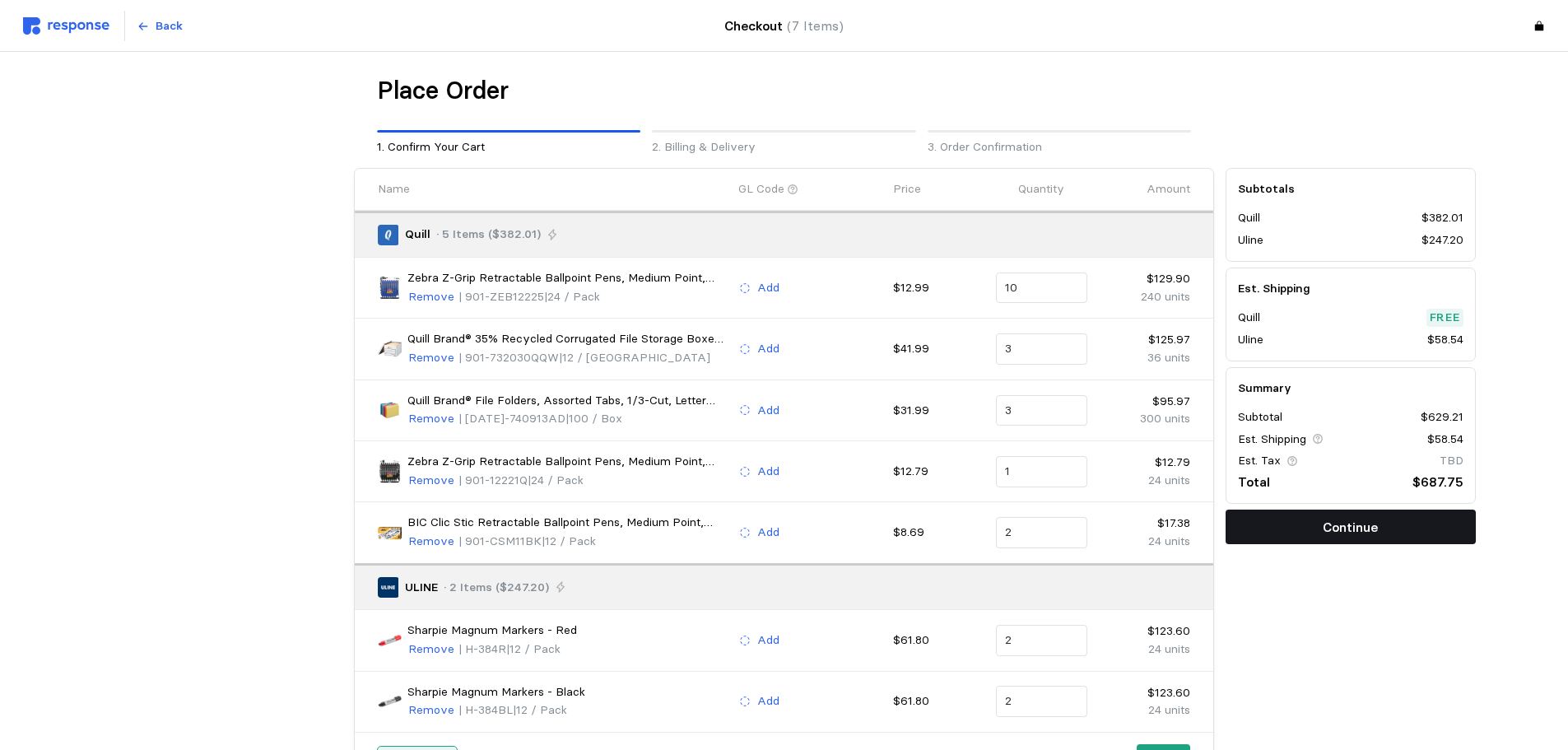
click at [1245, 525] on button "Continue" at bounding box center [1351, 527] width 250 height 35
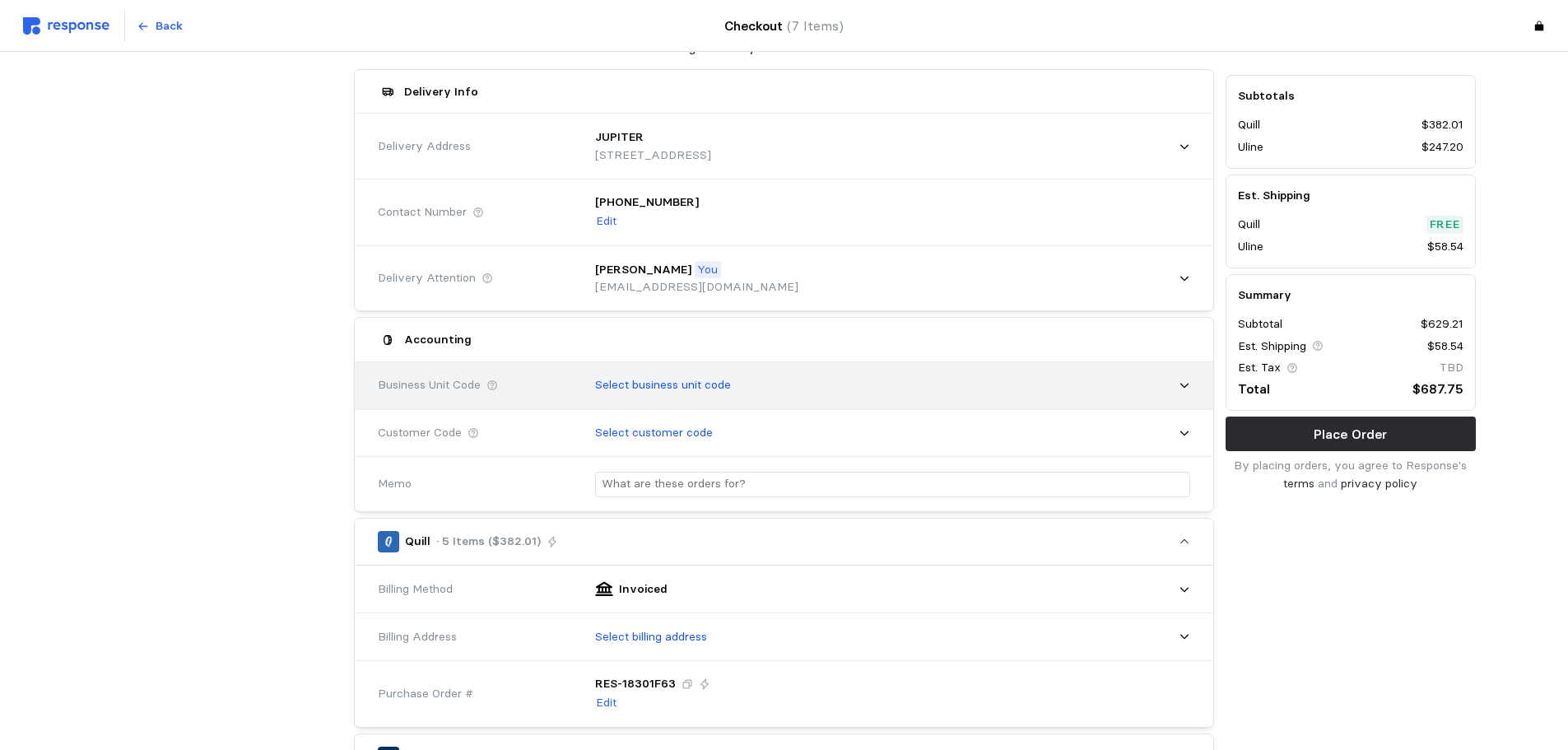
scroll to position [165, 0]
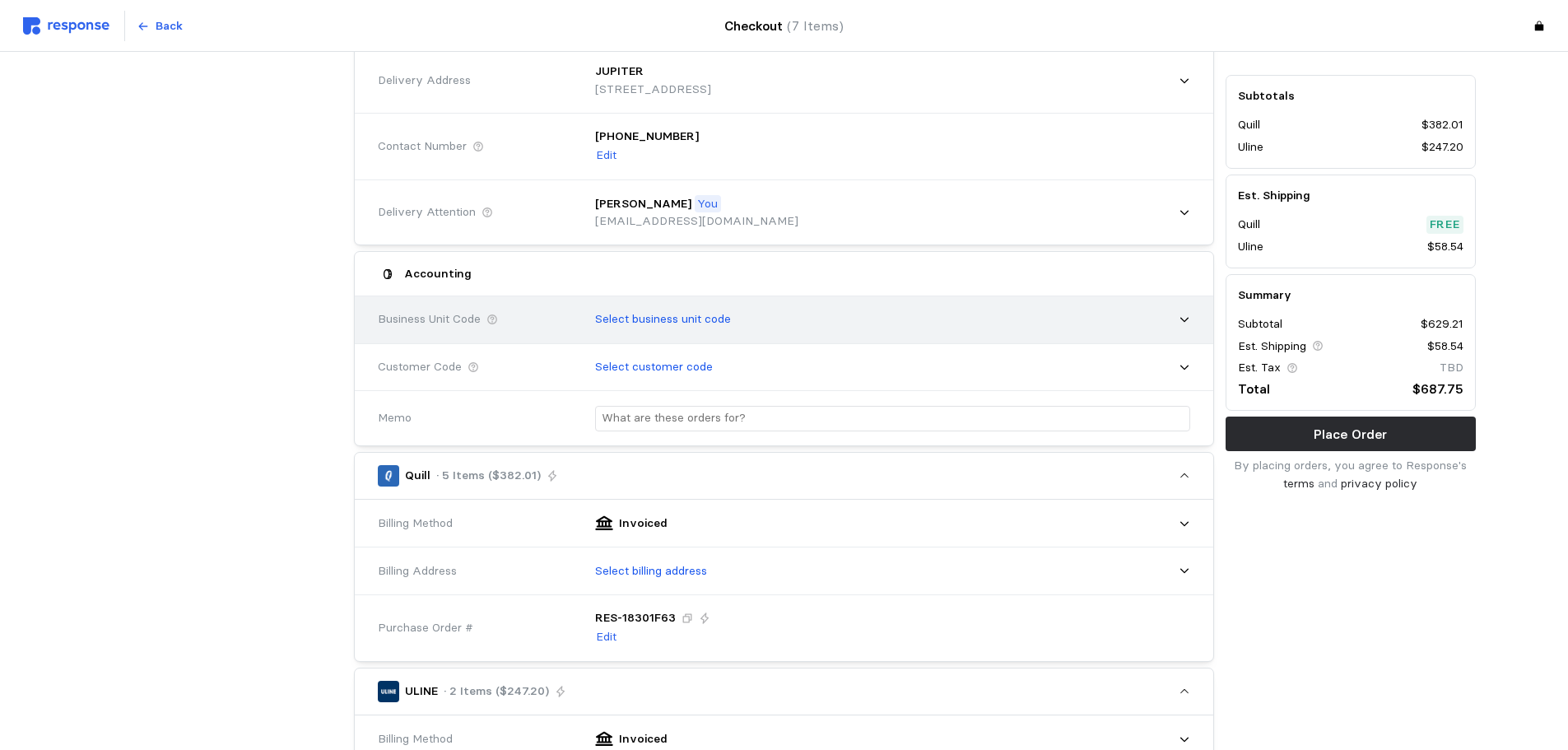
click at [1184, 322] on icon at bounding box center [1184, 321] width 8 height 5
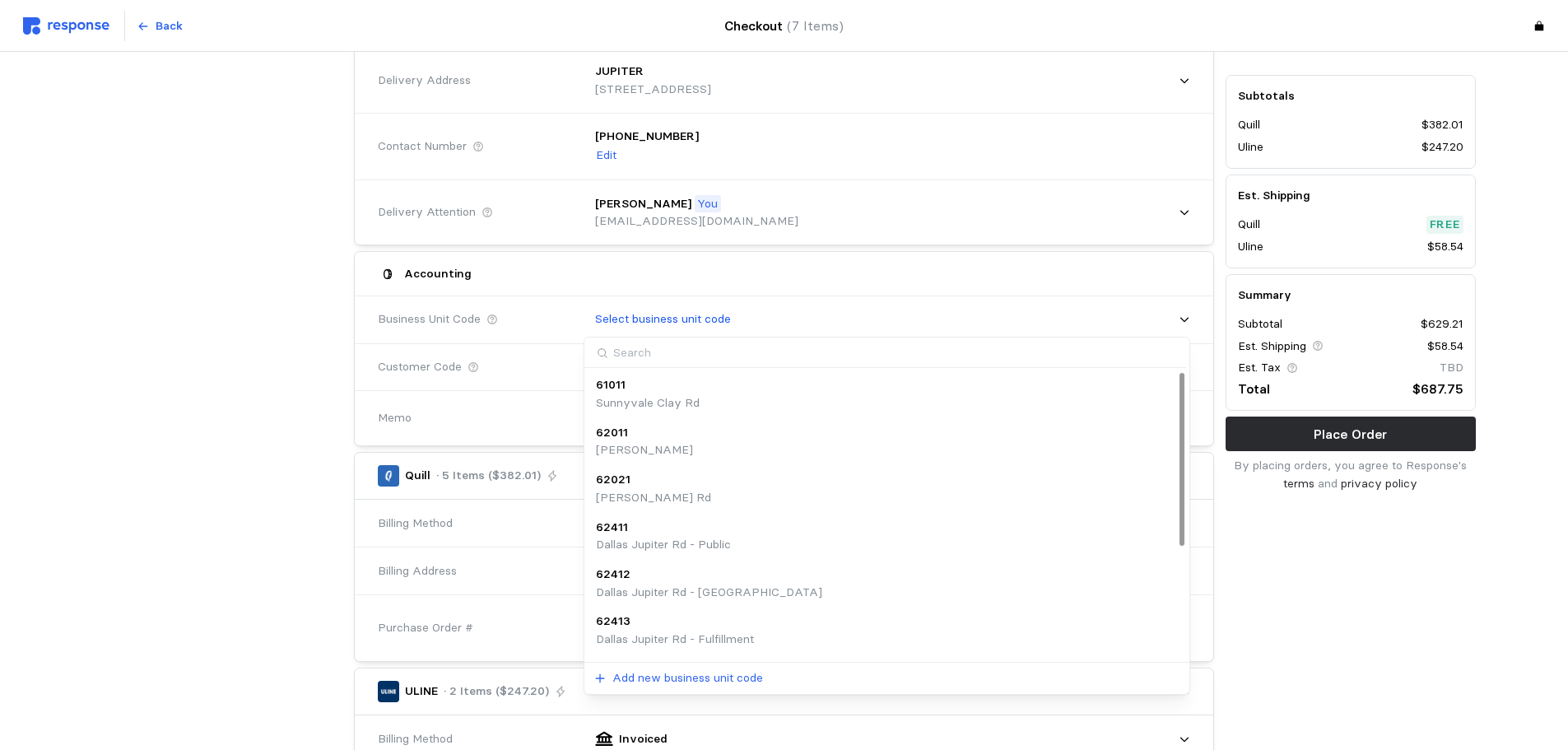
click at [658, 578] on div "62412" at bounding box center [708, 575] width 226 height 18
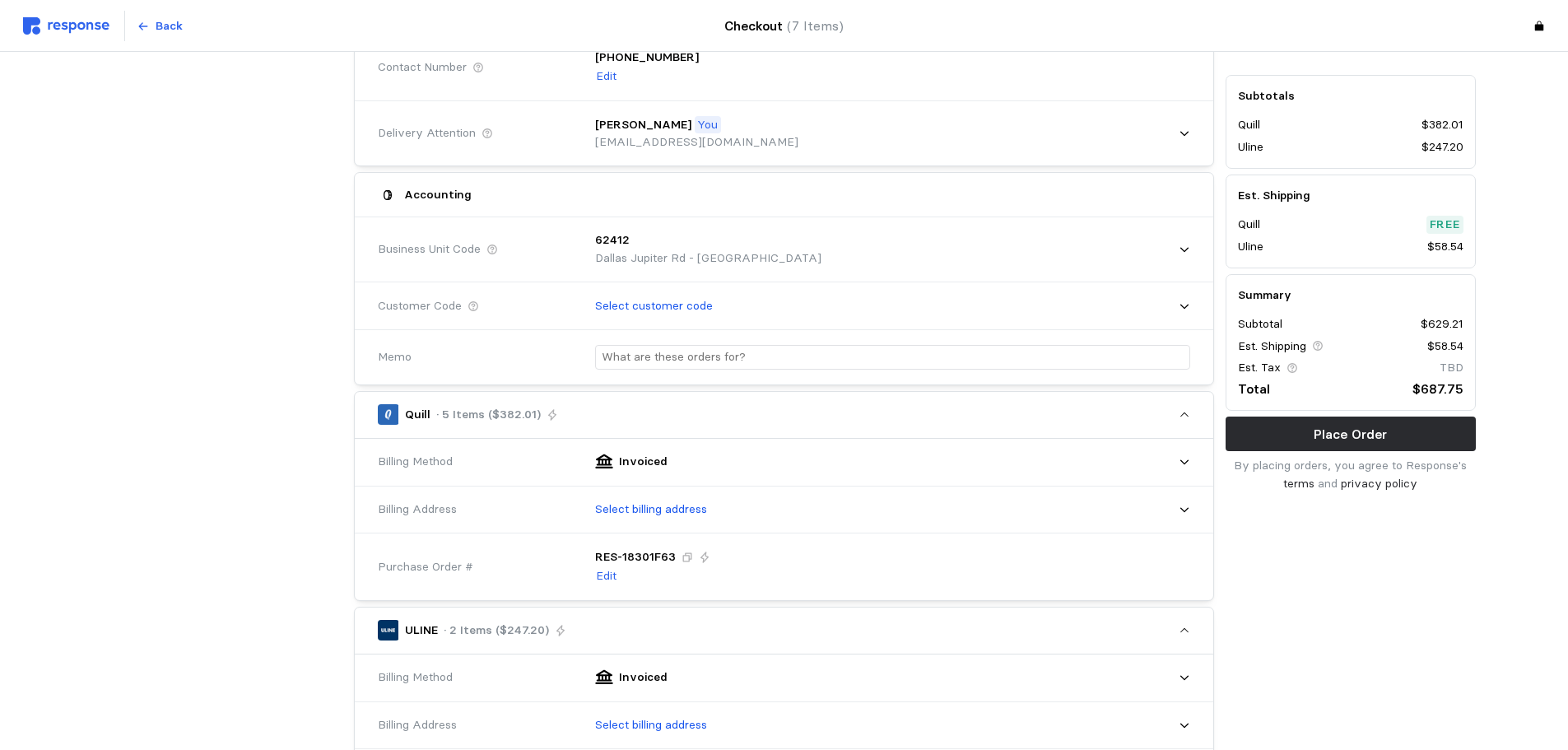
scroll to position [247, 0]
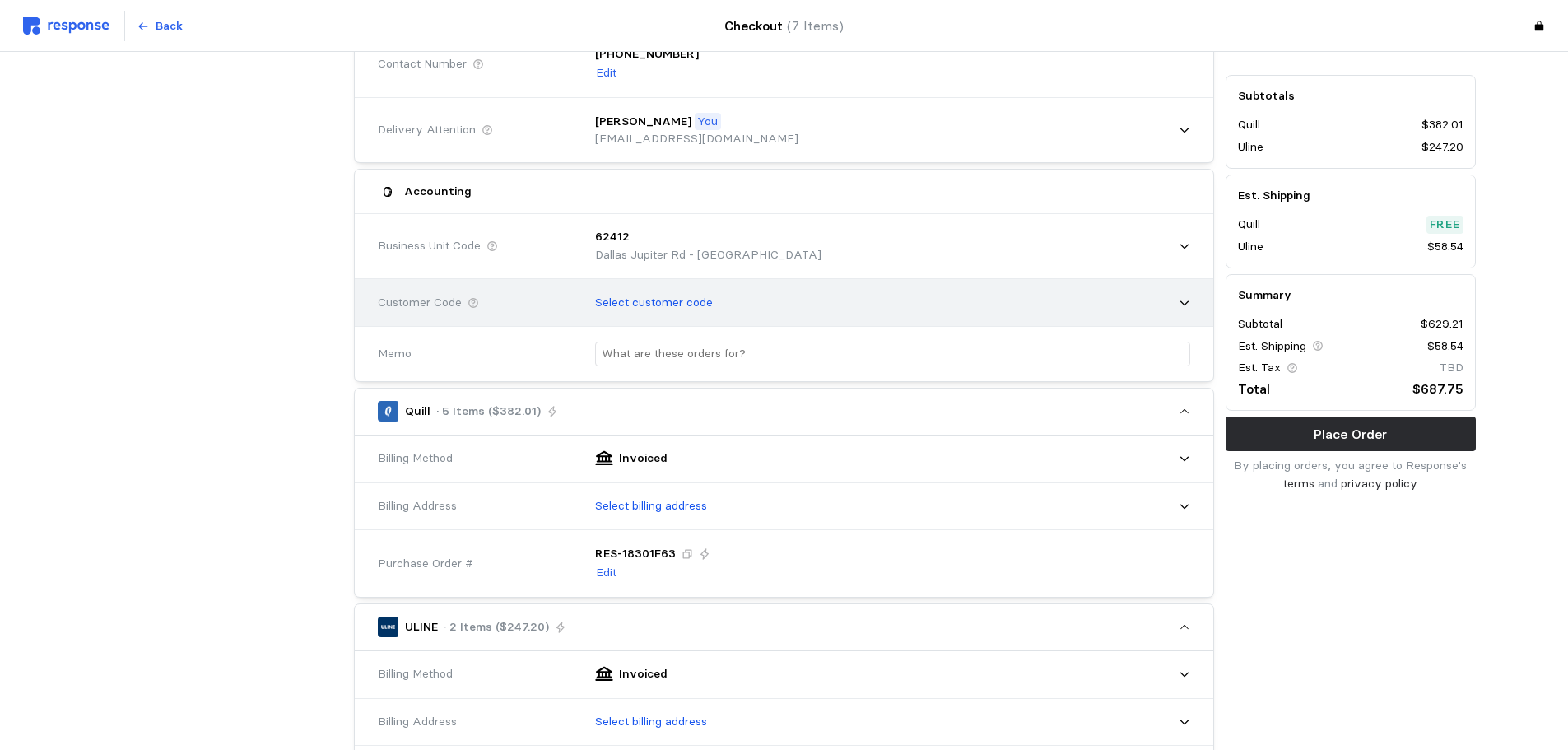
click at [1181, 293] on div "Select customer code" at bounding box center [887, 303] width 606 height 41
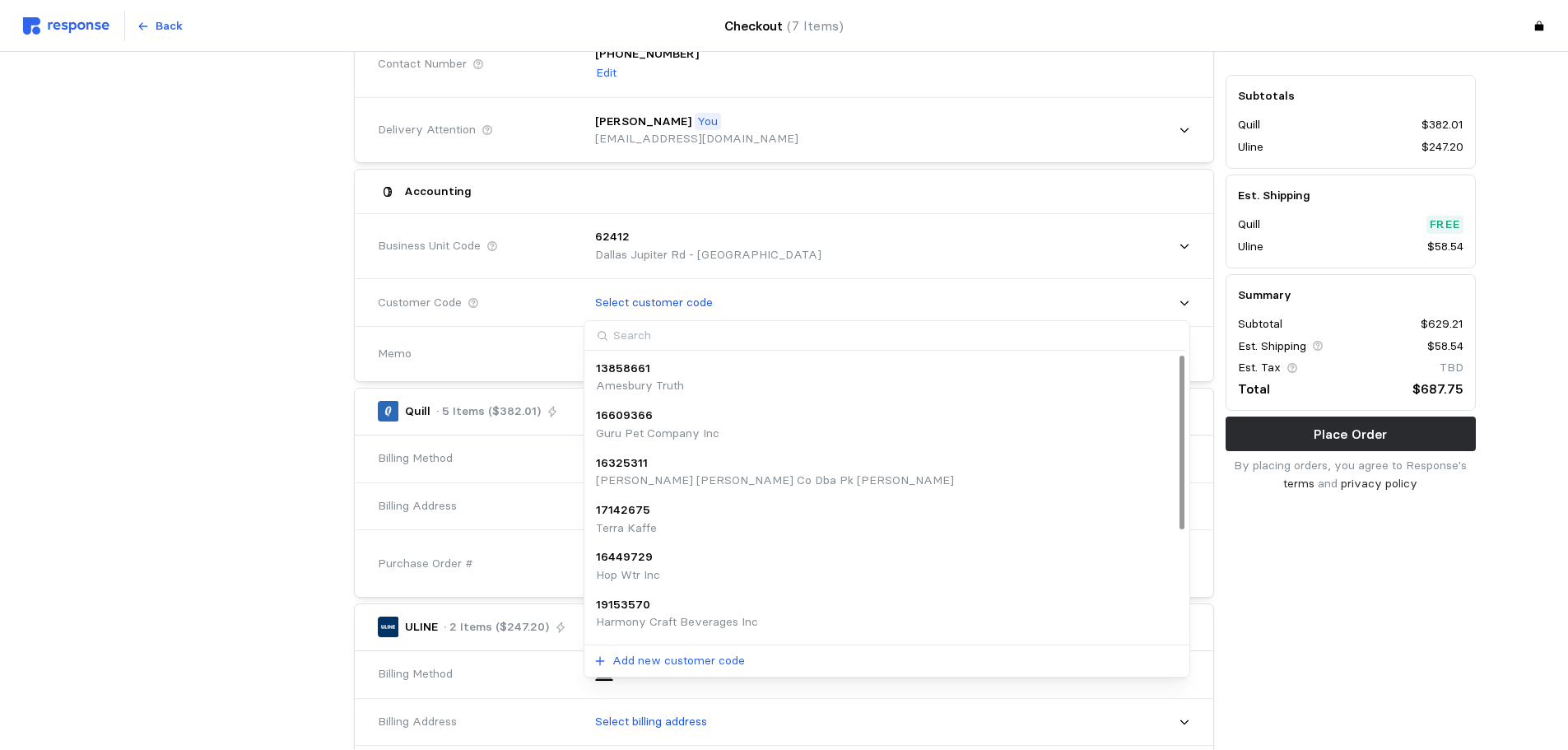
click at [669, 382] on p "Amesbury Truth" at bounding box center [639, 386] width 88 height 18
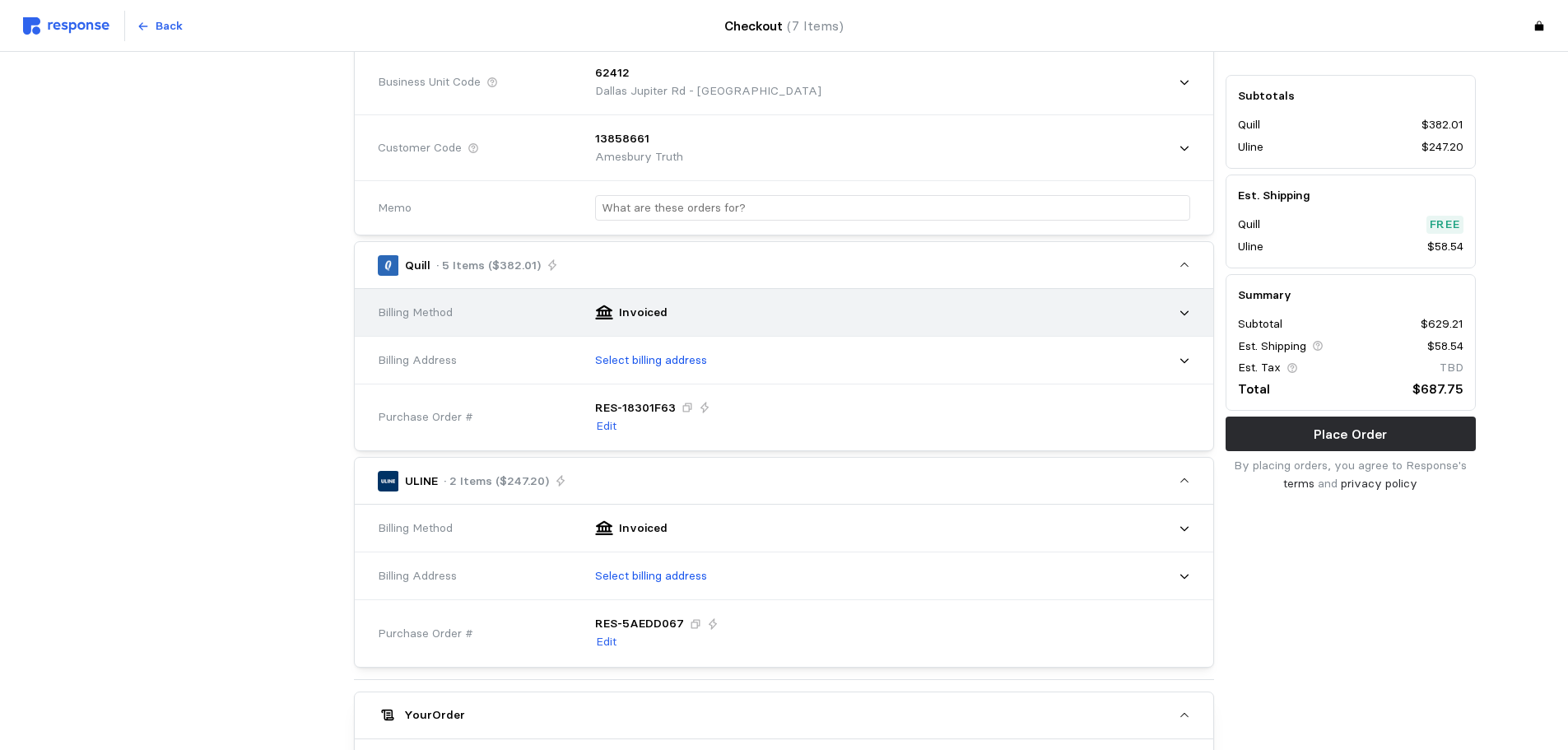
scroll to position [412, 0]
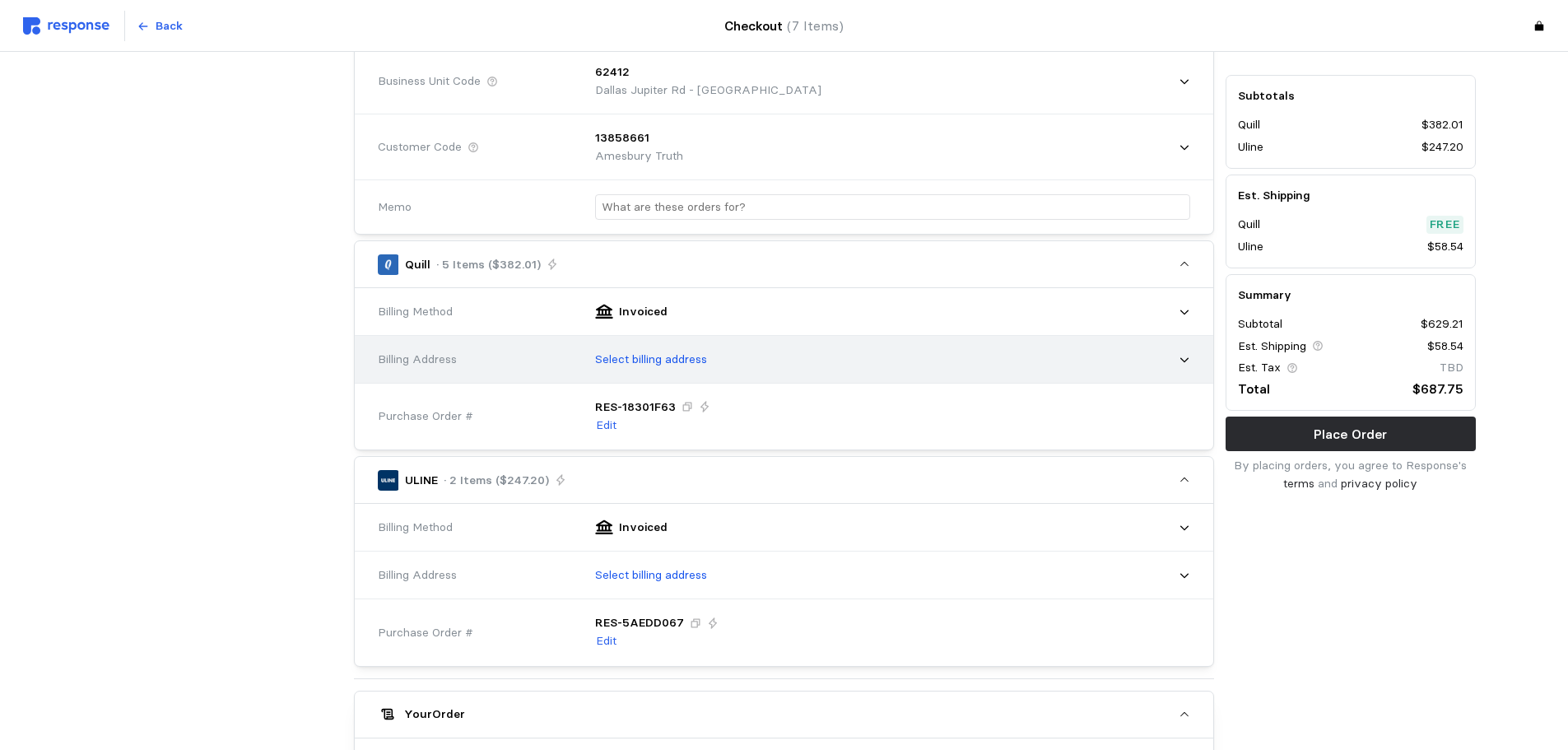
click at [1184, 361] on icon at bounding box center [1184, 360] width 8 height 5
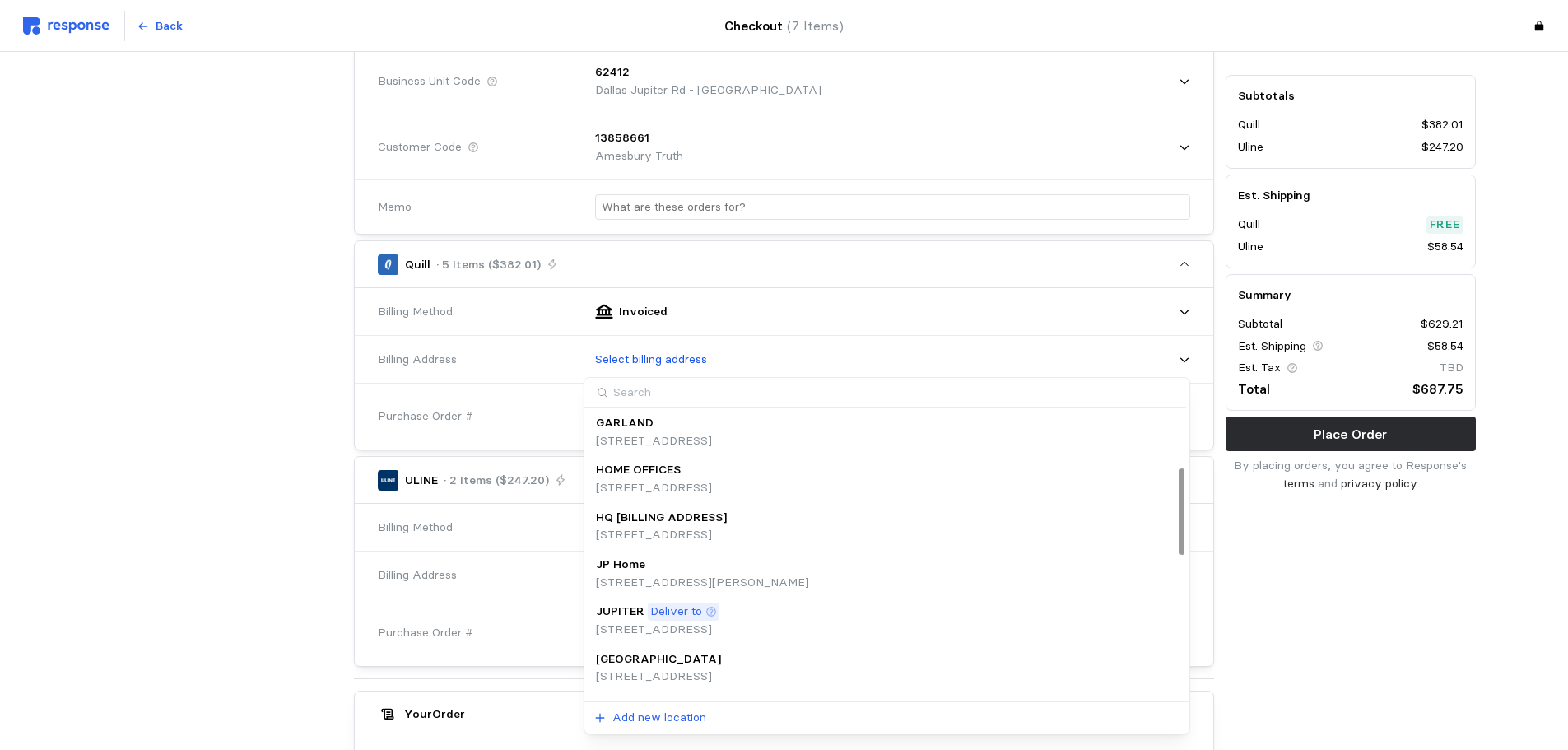
scroll to position [432, 0]
click at [678, 427] on p "HOME OFFICES" at bounding box center [638, 419] width 84 height 18
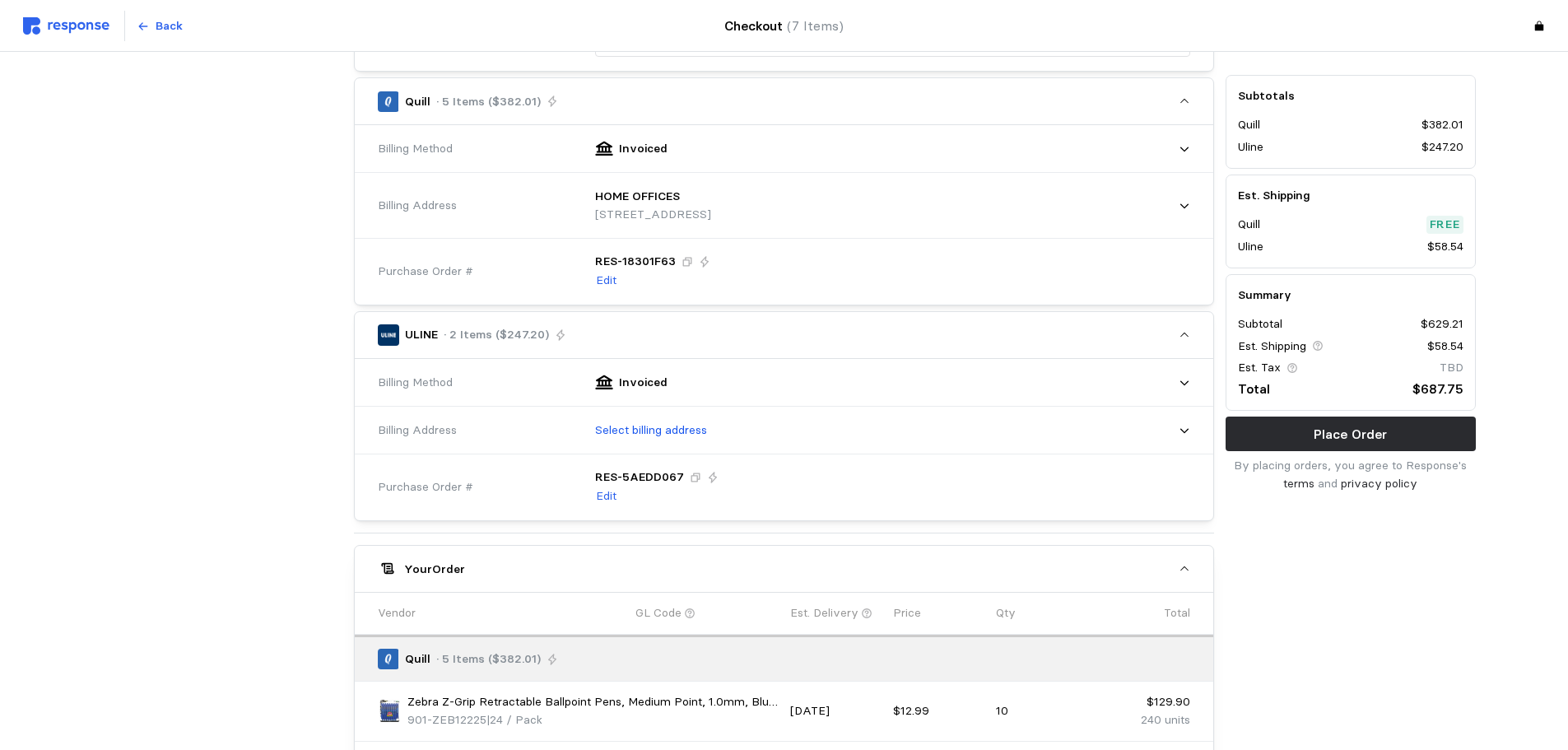
scroll to position [577, 0]
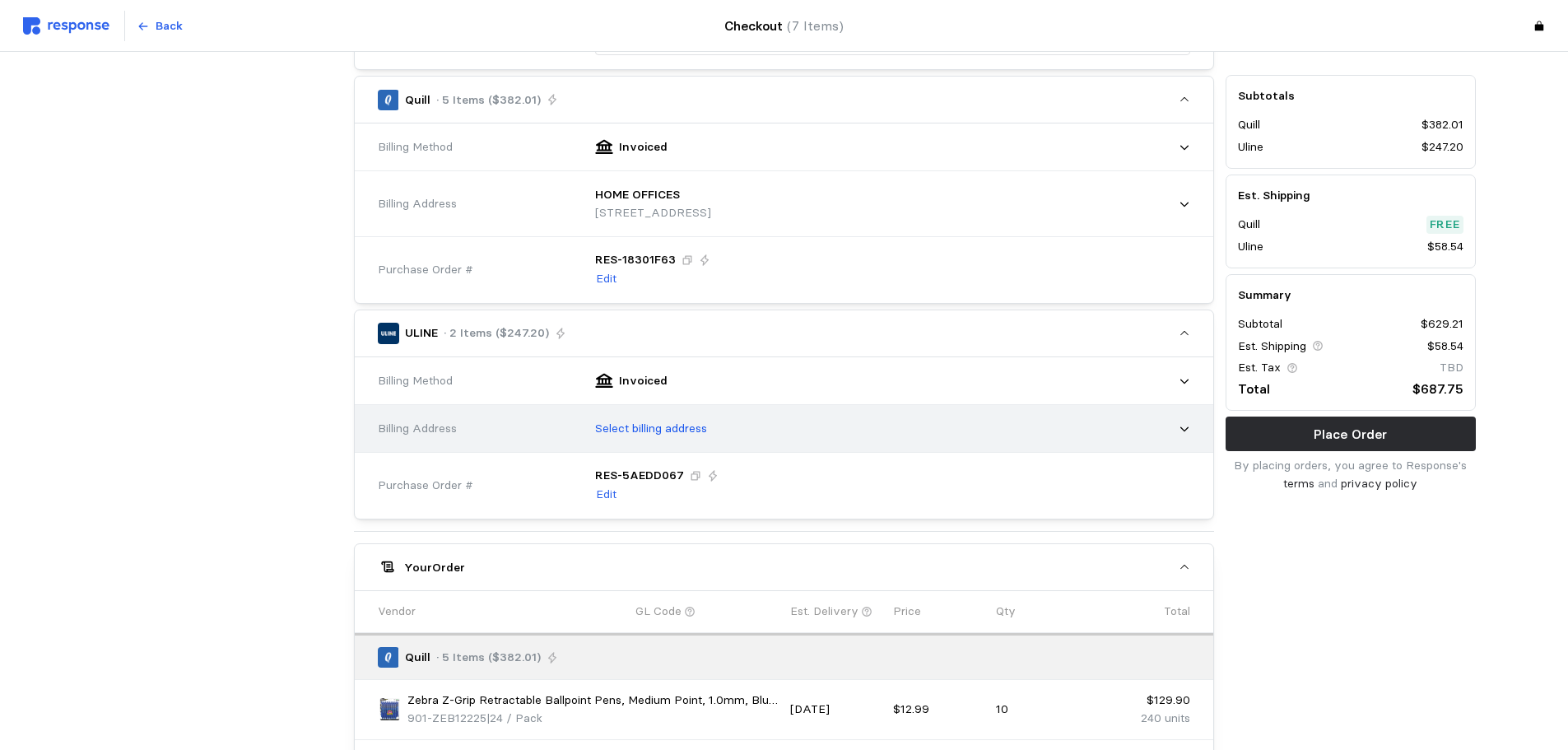
click at [1193, 434] on div "Select billing address" at bounding box center [887, 429] width 618 height 53
click at [1184, 434] on icon at bounding box center [1184, 429] width 12 height 12
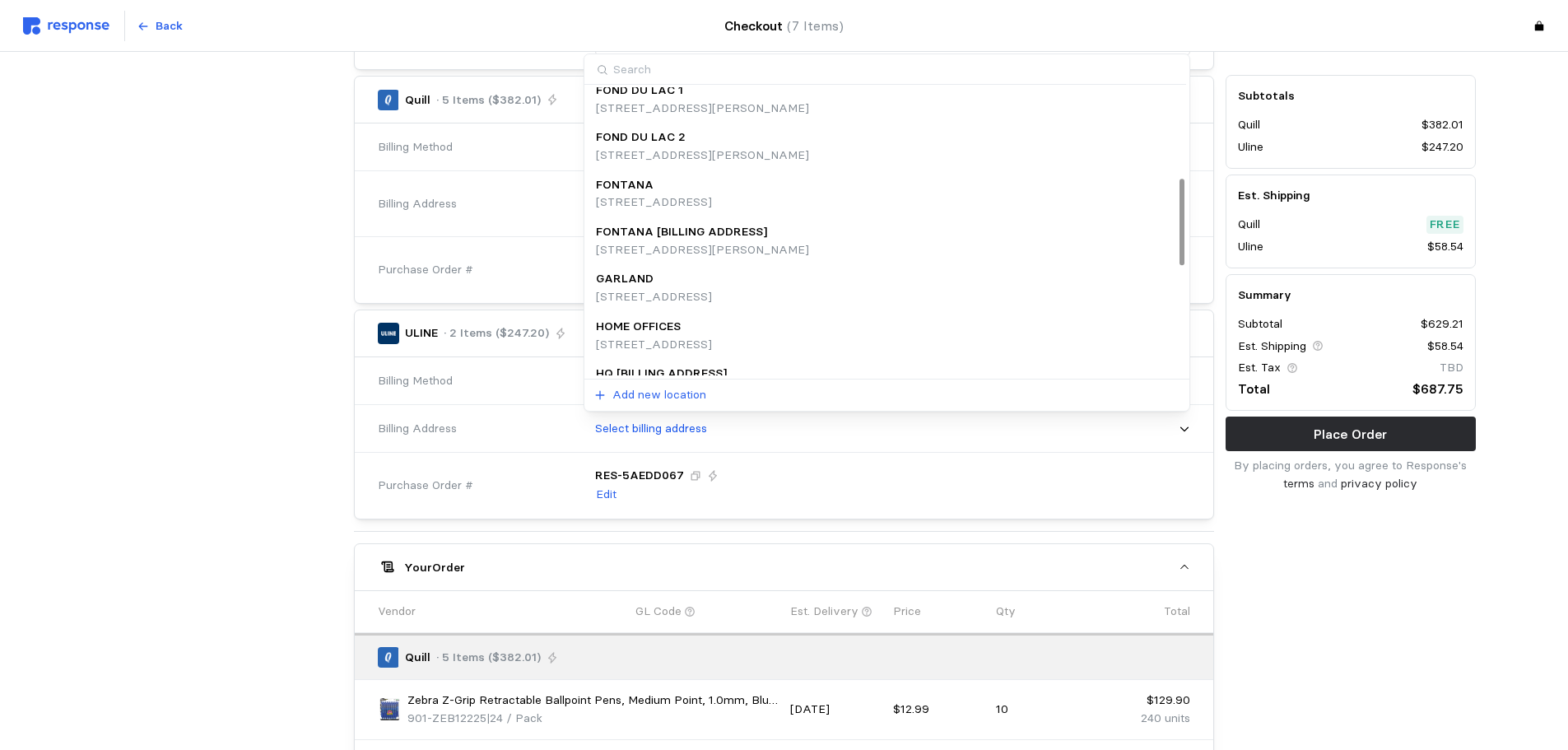
scroll to position [329, 0]
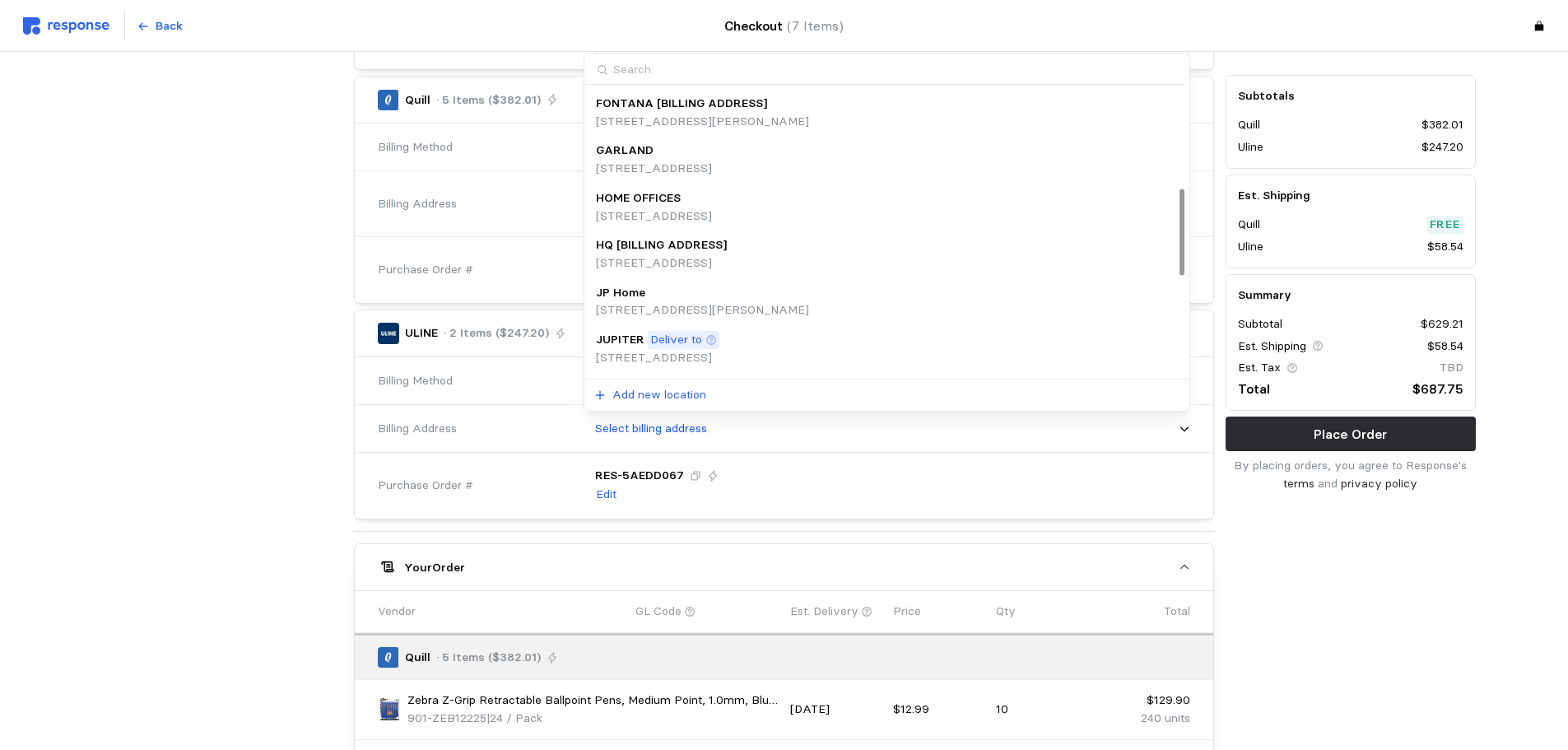
click at [691, 207] on p "[STREET_ADDRESS]" at bounding box center [654, 216] width 116 height 18
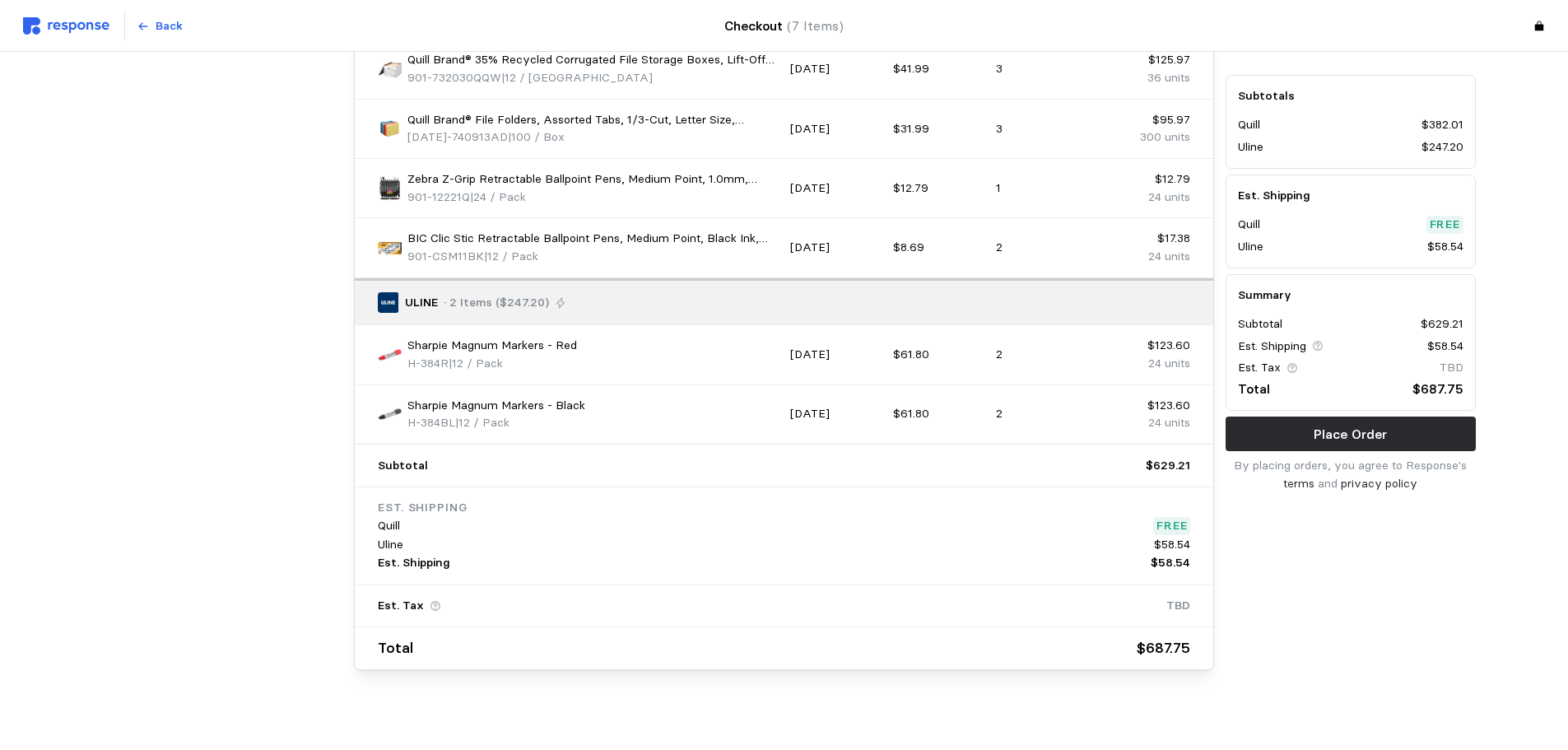
scroll to position [1307, 0]
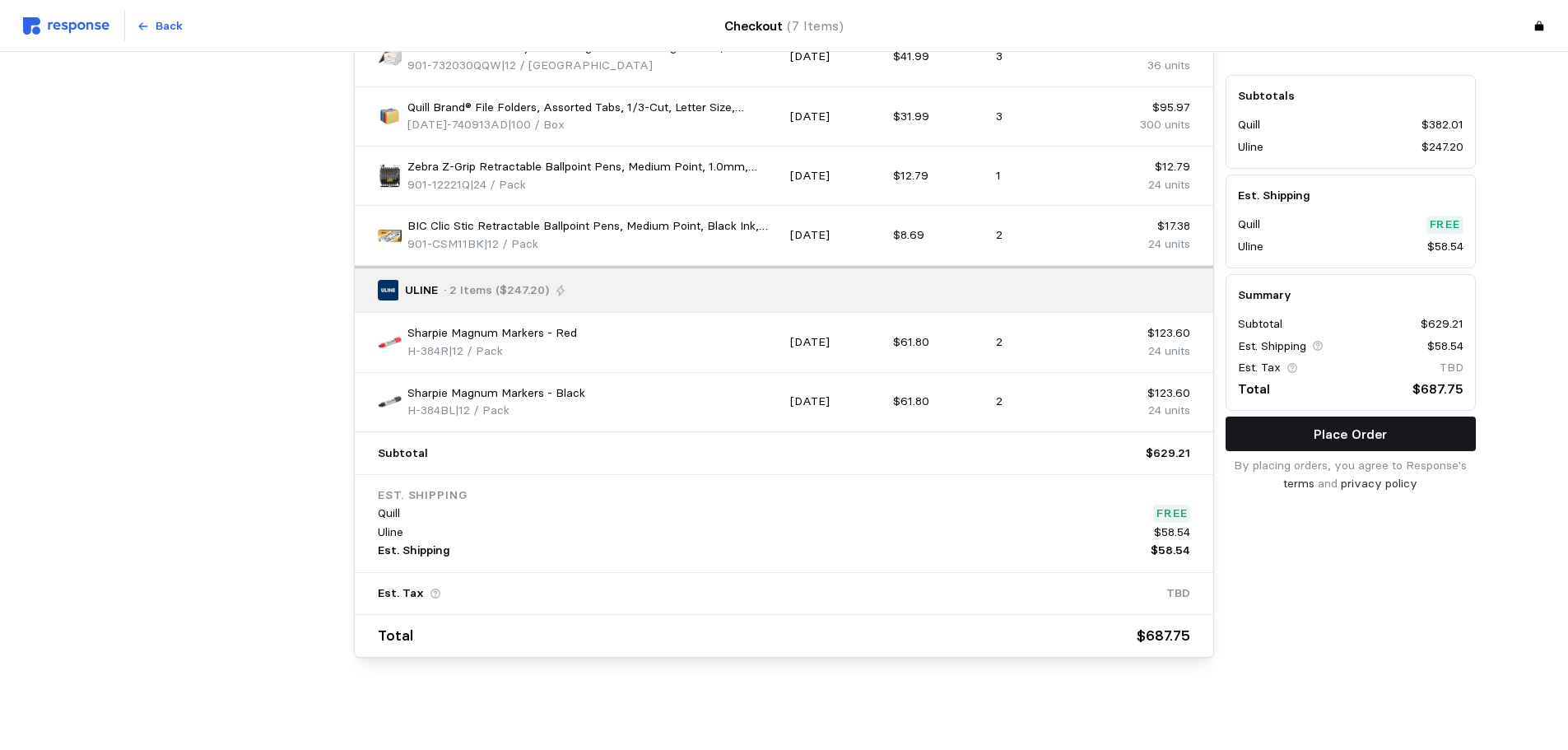
click at [1315, 444] on p "Place Order" at bounding box center [1350, 434] width 73 height 21
